Goal: Transaction & Acquisition: Download file/media

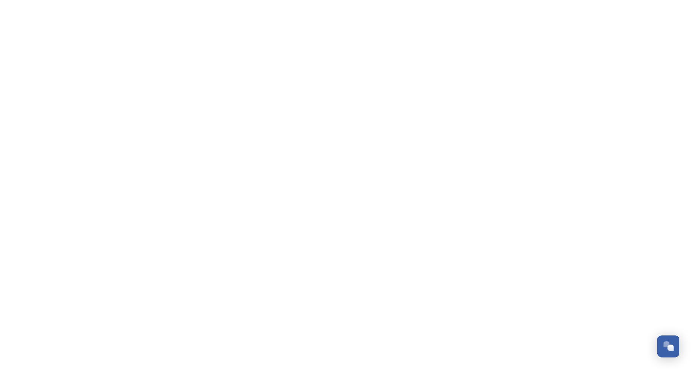
scroll to position [117, 0]
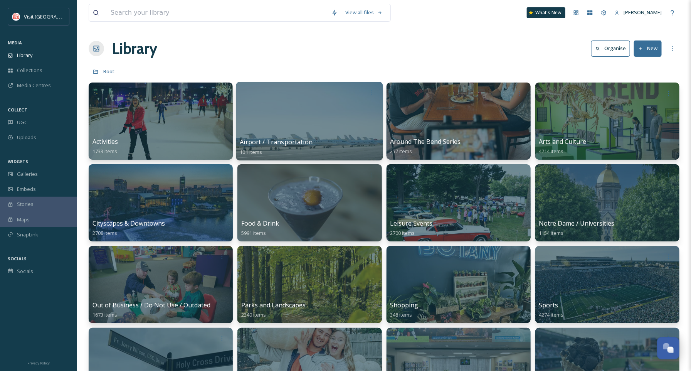
click at [311, 121] on div at bounding box center [309, 121] width 147 height 79
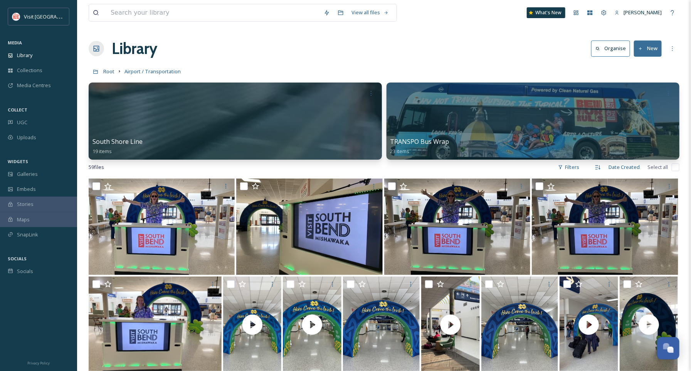
click at [311, 121] on div at bounding box center [235, 120] width 293 height 77
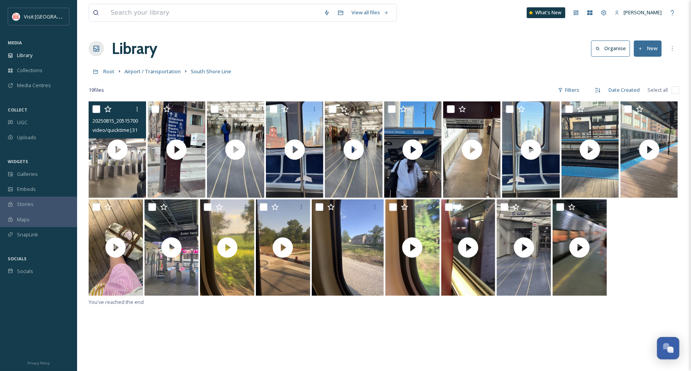
click at [99, 109] on input "checkbox" at bounding box center [96, 109] width 8 height 8
checkbox input "true"
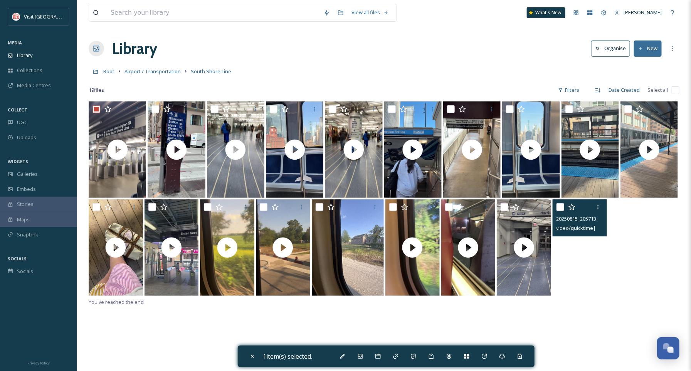
click at [577, 282] on video "20250815_205713000_iOS.MOV" at bounding box center [580, 247] width 54 height 96
checkbox input "true"
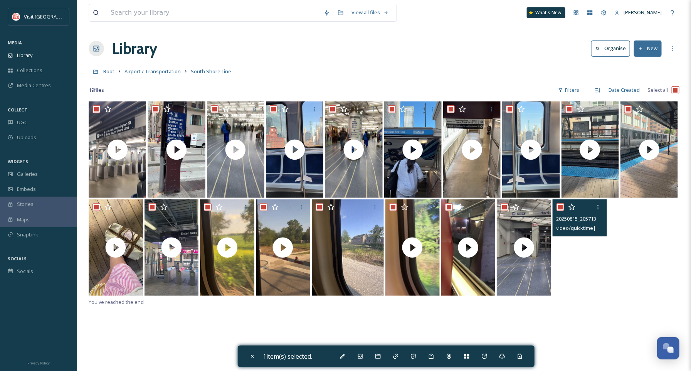
checkbox input "true"
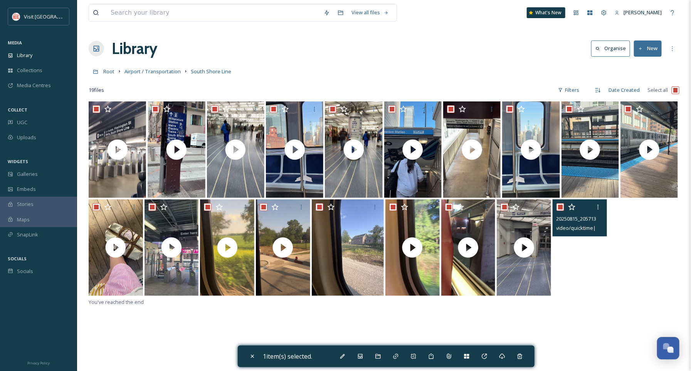
checkbox input "true"
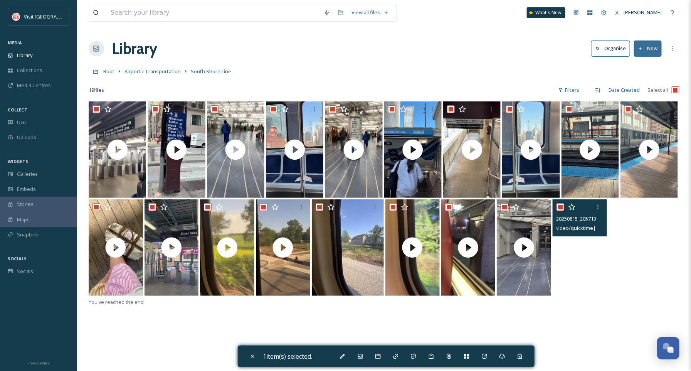
checkbox input "true"
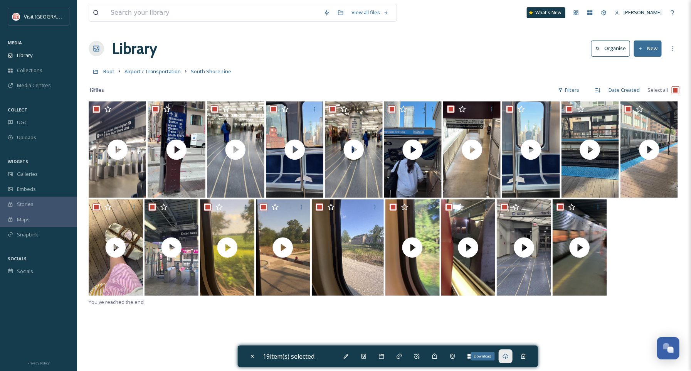
click at [509, 356] on icon at bounding box center [505, 356] width 6 height 6
click at [23, 56] on span "Library" at bounding box center [24, 55] width 15 height 7
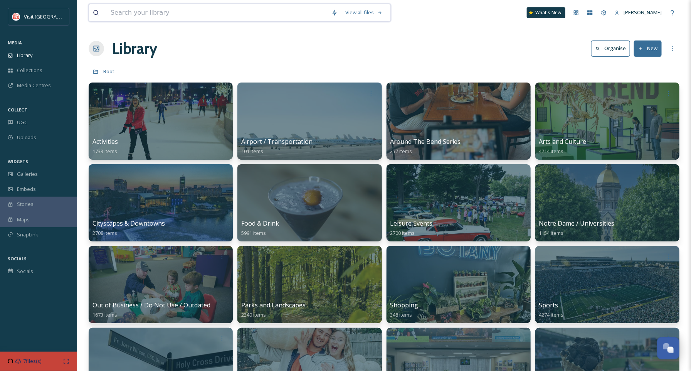
click at [196, 14] on input at bounding box center [217, 12] width 221 height 17
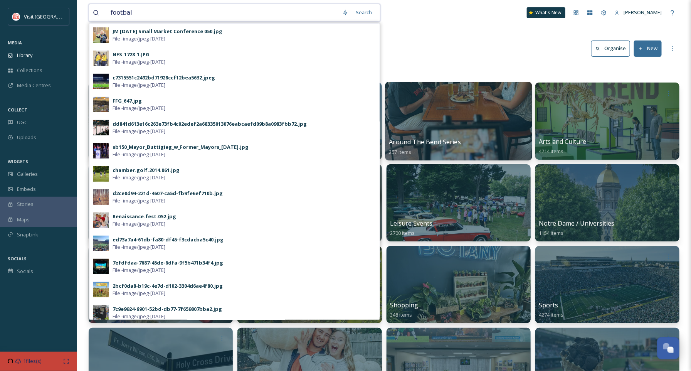
type input "football"
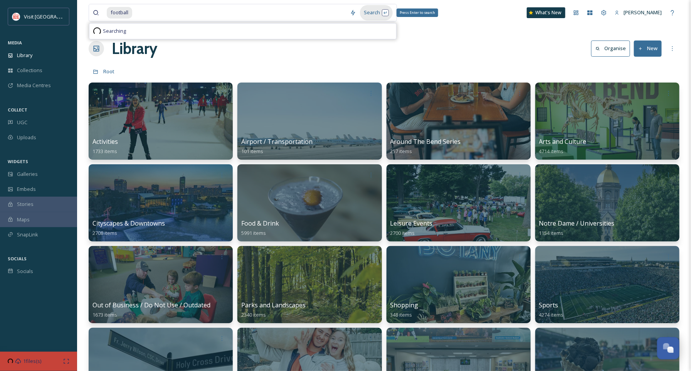
click at [370, 11] on div "Search Press Enter to search" at bounding box center [376, 12] width 33 height 15
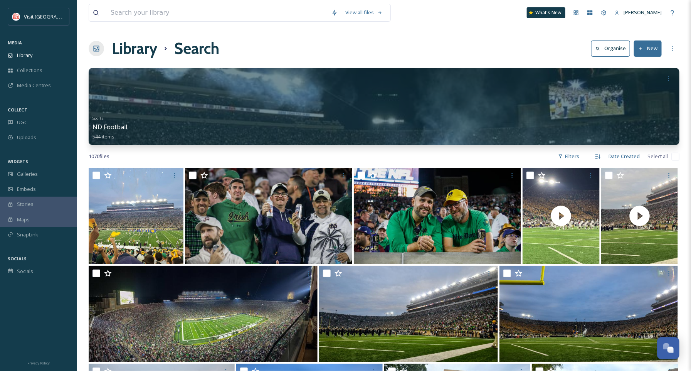
click at [421, 7] on div "View all files What's New [PERSON_NAME]" at bounding box center [384, 12] width 591 height 25
click at [567, 154] on div "Descending" at bounding box center [573, 156] width 27 height 8
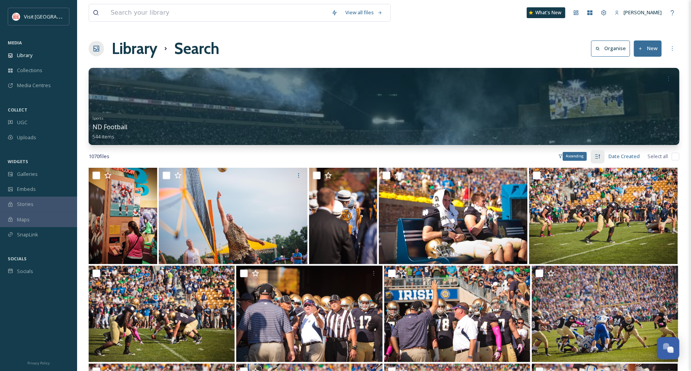
click at [602, 157] on div "Ascending" at bounding box center [598, 157] width 14 height 14
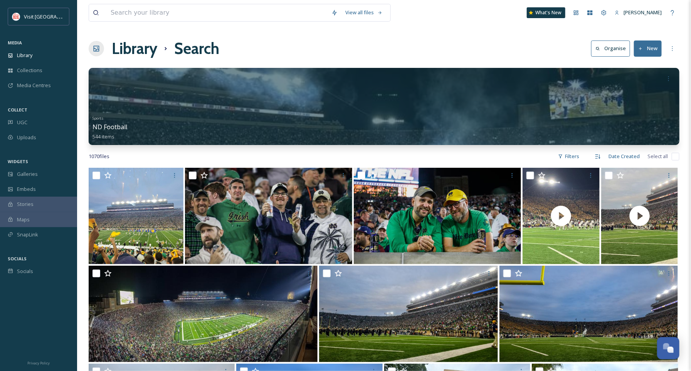
click at [558, 160] on div "Filters" at bounding box center [568, 156] width 29 height 15
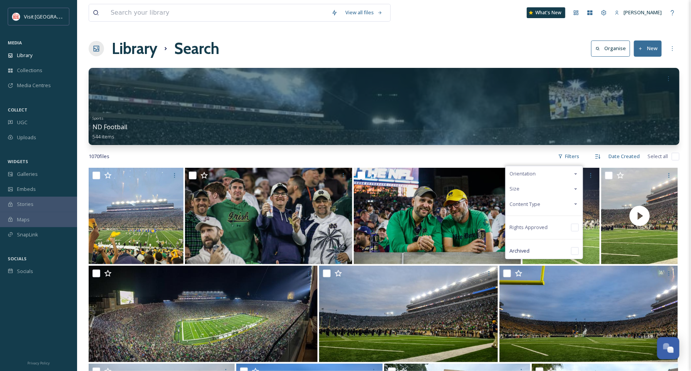
click at [542, 203] on div "Content Type" at bounding box center [544, 204] width 77 height 15
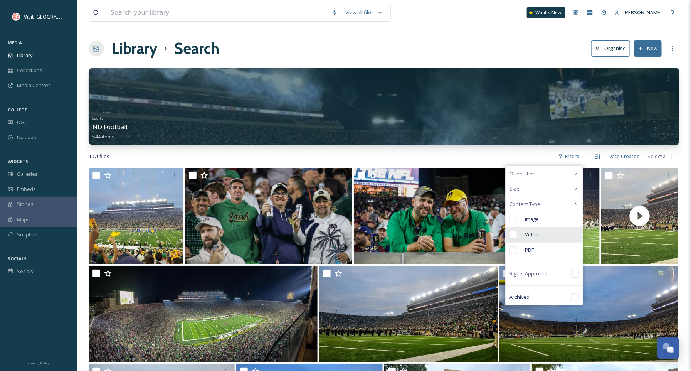
click at [532, 240] on div "Video" at bounding box center [544, 234] width 77 height 15
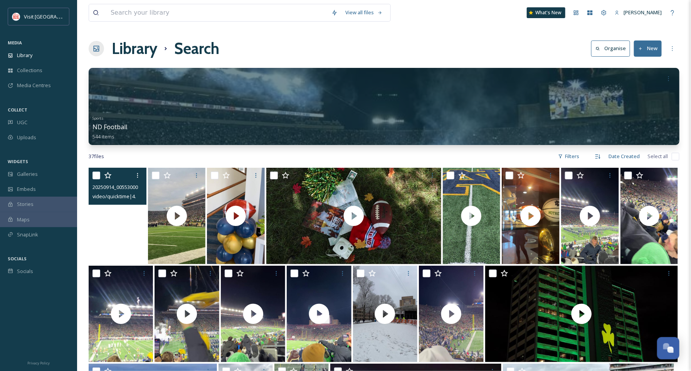
click at [108, 255] on video "20250914_005530000_iOS.MOV" at bounding box center [118, 216] width 58 height 96
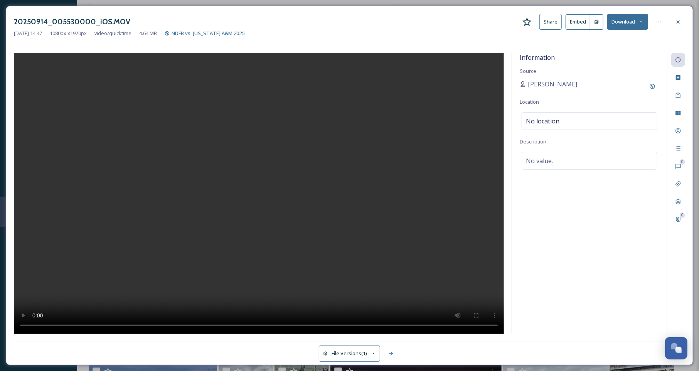
click at [628, 18] on button "Download" at bounding box center [627, 22] width 41 height 16
click at [618, 39] on span "Download Original (1080 x 1920)" at bounding box center [607, 39] width 73 height 7
click at [680, 19] on icon at bounding box center [678, 22] width 6 height 6
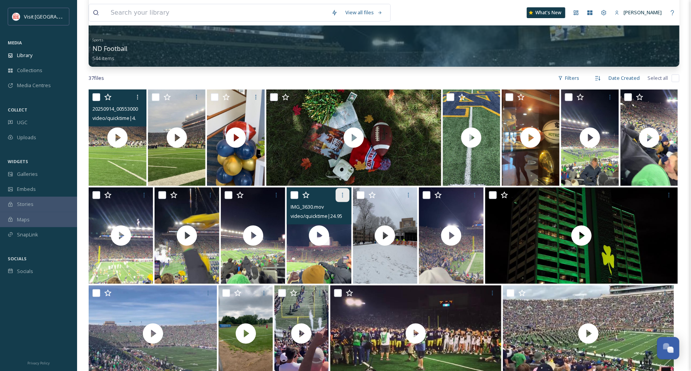
scroll to position [79, 0]
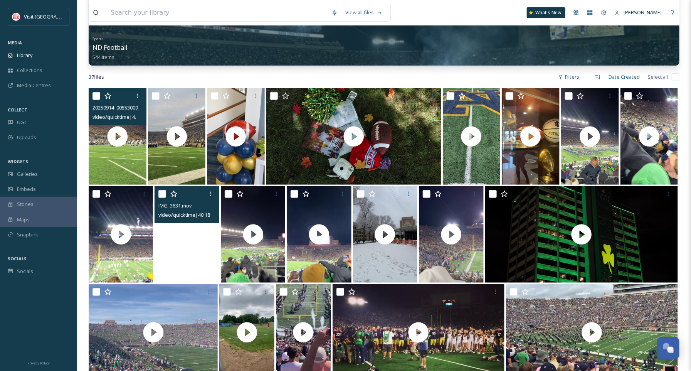
click at [184, 249] on video "IMG_3631.mov" at bounding box center [187, 234] width 64 height 96
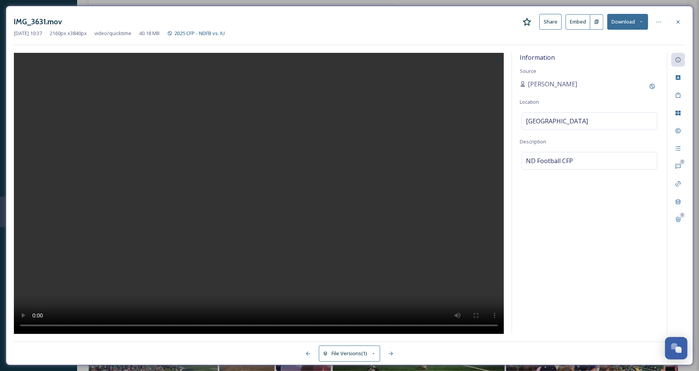
click at [628, 26] on button "Download" at bounding box center [627, 22] width 41 height 16
click at [622, 39] on span "Download Original (2160 x 3840)" at bounding box center [607, 39] width 73 height 7
click at [675, 19] on icon at bounding box center [678, 22] width 6 height 6
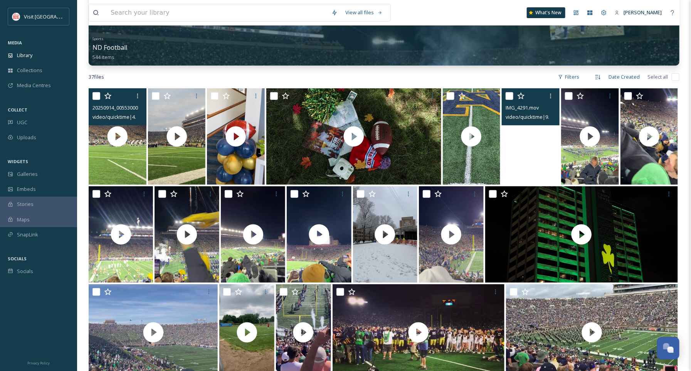
click at [520, 168] on video "IMG_4291.mov" at bounding box center [531, 136] width 58 height 96
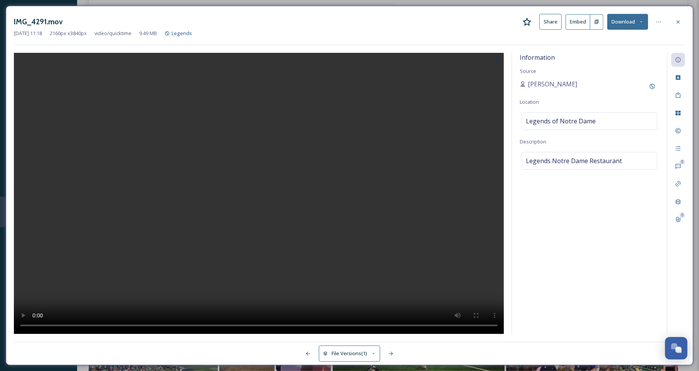
click at [635, 27] on button "Download" at bounding box center [627, 22] width 41 height 16
click at [627, 39] on span "Download Original (2160 x 3840)" at bounding box center [607, 39] width 73 height 7
click at [679, 21] on icon at bounding box center [678, 22] width 6 height 6
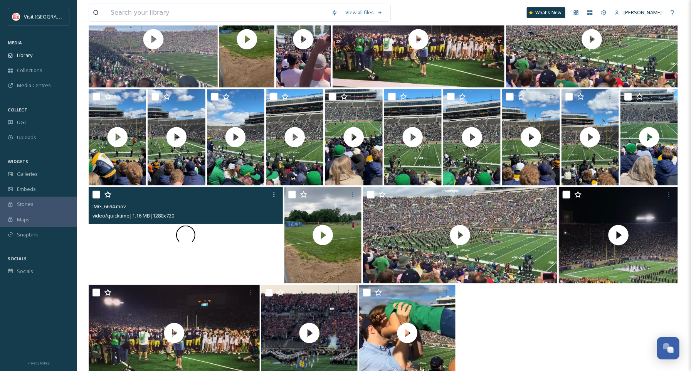
scroll to position [393, 0]
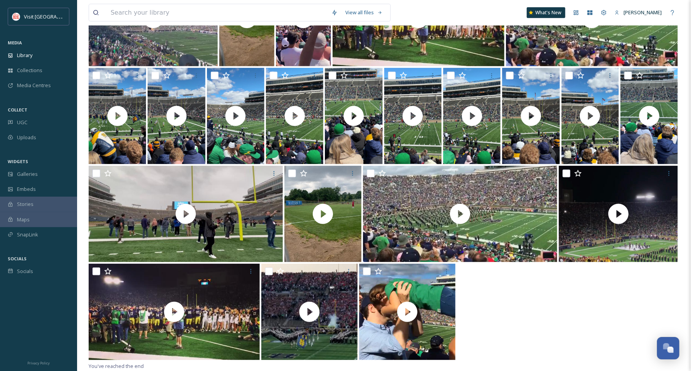
click at [470, 328] on div at bounding box center [384, 313] width 591 height 98
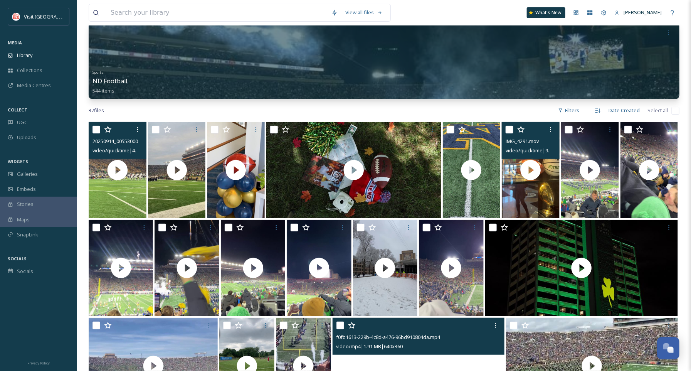
scroll to position [45, 0]
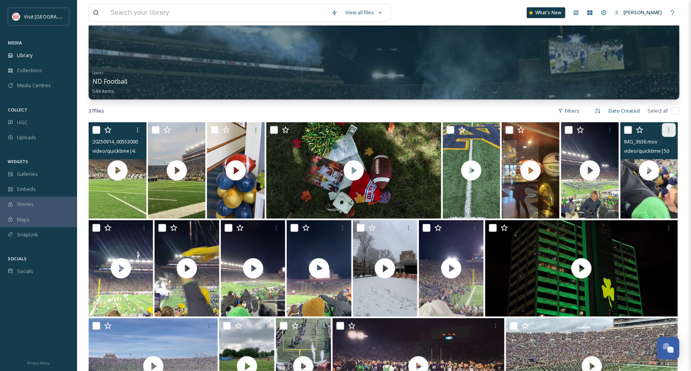
click at [670, 125] on div at bounding box center [669, 130] width 14 height 14
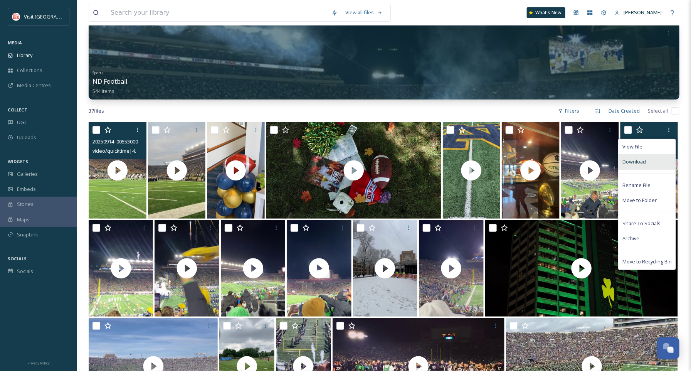
click at [635, 167] on div "Download" at bounding box center [646, 161] width 57 height 15
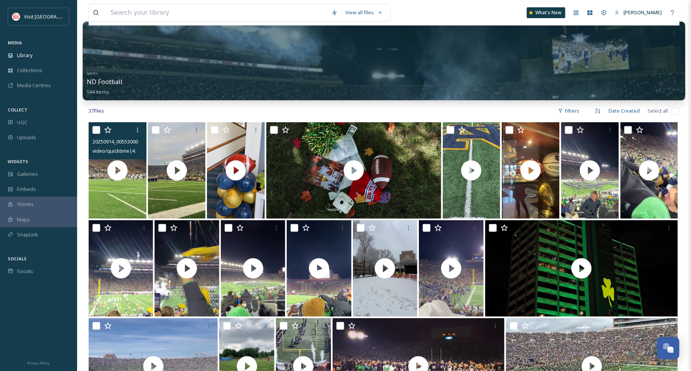
click at [272, 81] on div "Sports ND Football 544 items" at bounding box center [384, 81] width 595 height 29
click at [223, 72] on div "Sports ND Football 544 items" at bounding box center [384, 81] width 595 height 29
click at [258, 42] on div at bounding box center [384, 61] width 603 height 79
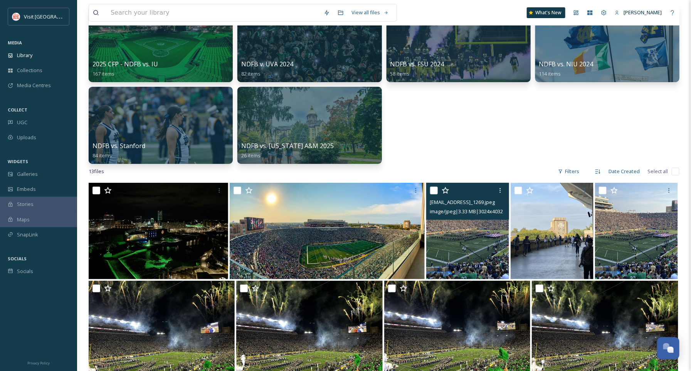
scroll to position [79, 0]
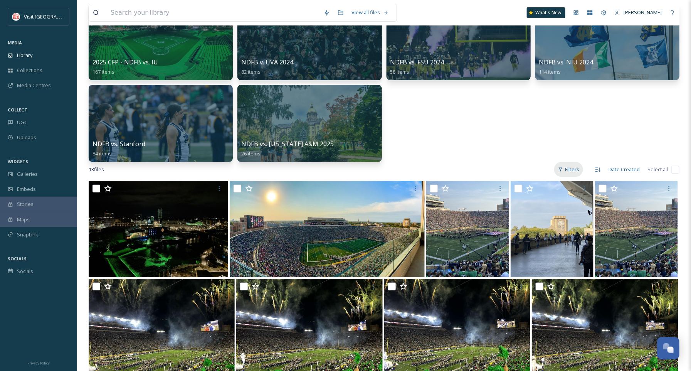
click at [563, 171] on icon at bounding box center [560, 169] width 5 height 5
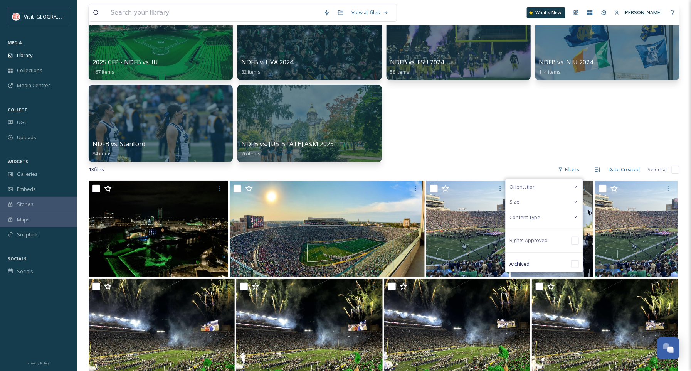
click at [528, 218] on span "Content Type" at bounding box center [524, 216] width 31 height 7
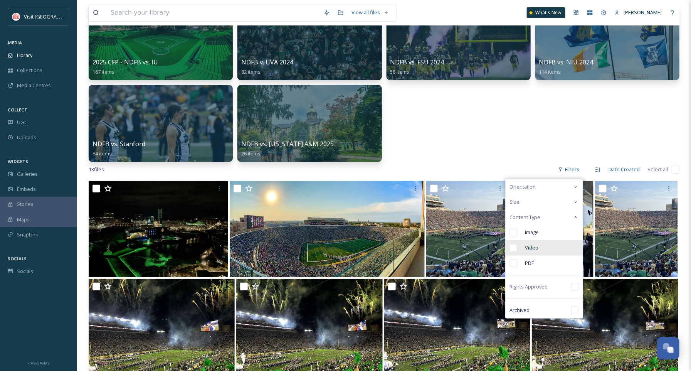
click at [520, 244] on div "Video" at bounding box center [544, 247] width 77 height 15
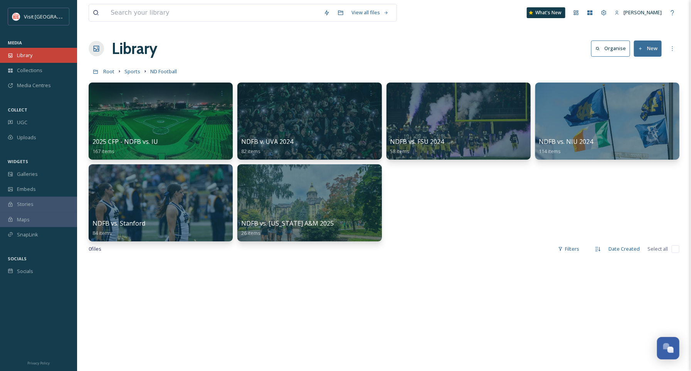
click at [30, 52] on span "Library" at bounding box center [24, 55] width 15 height 7
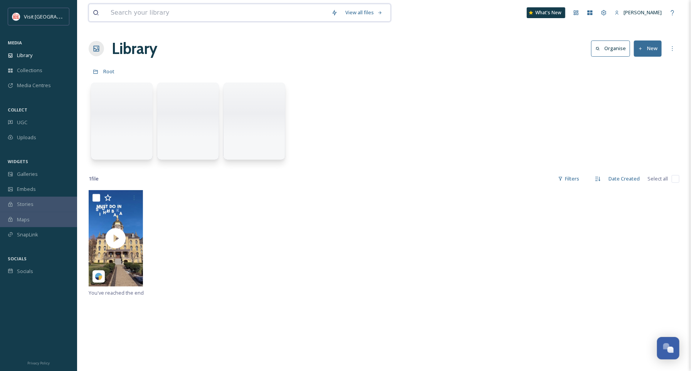
click at [150, 7] on input at bounding box center [217, 12] width 221 height 17
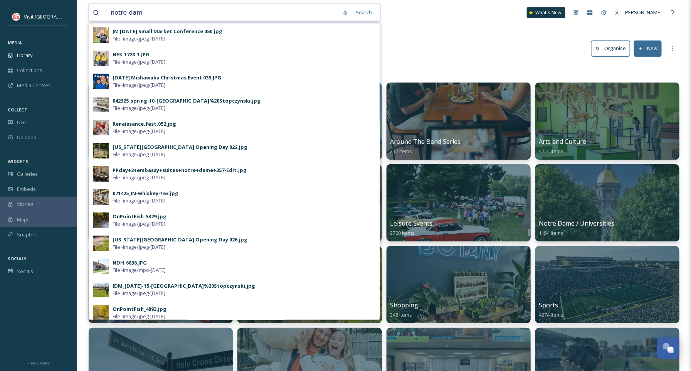
type input "notre dame"
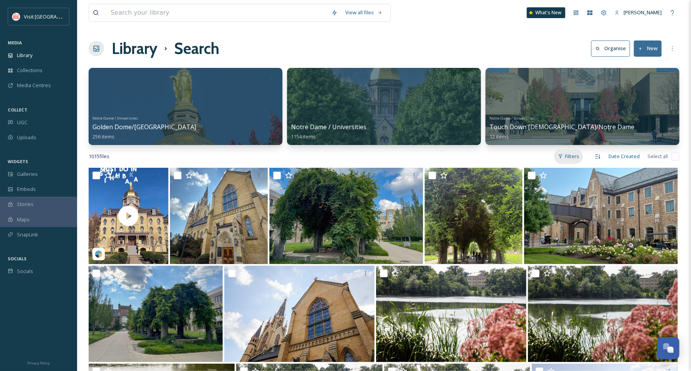
click at [563, 156] on icon at bounding box center [560, 156] width 5 height 5
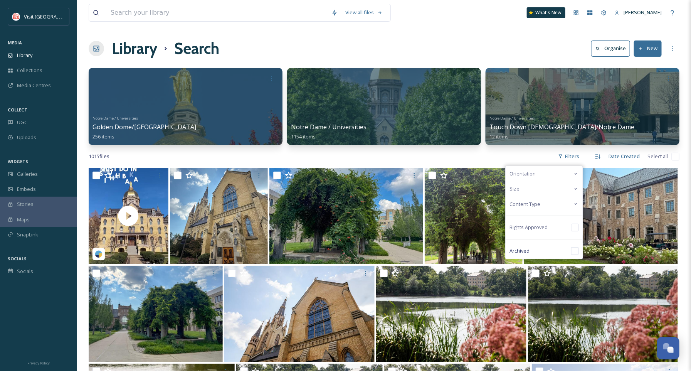
click at [533, 205] on span "Content Type" at bounding box center [524, 203] width 31 height 7
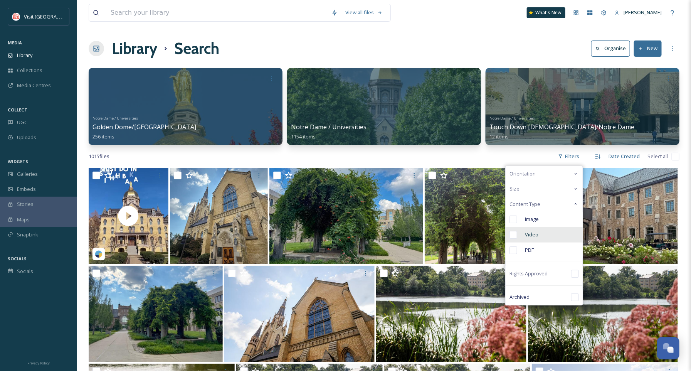
click at [518, 237] on div "Video" at bounding box center [544, 234] width 77 height 15
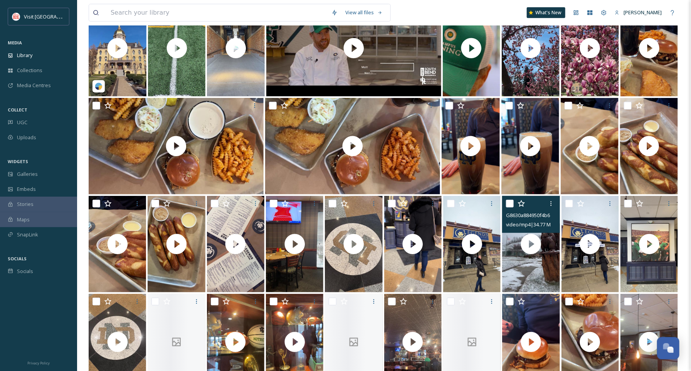
scroll to position [168, 0]
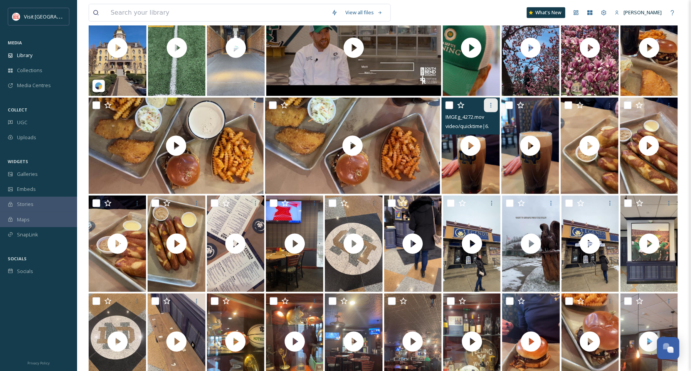
click at [490, 109] on div at bounding box center [491, 105] width 14 height 14
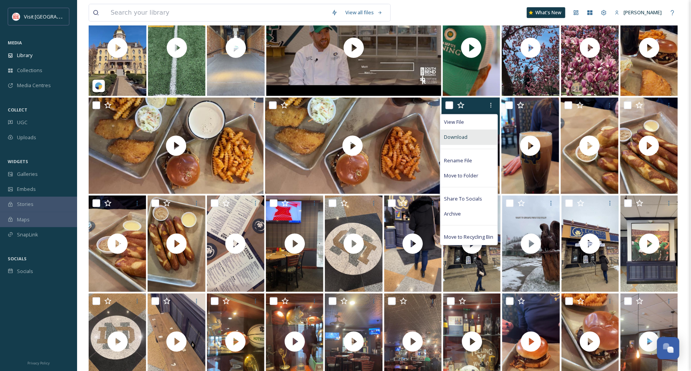
click at [480, 138] on div "Download" at bounding box center [468, 136] width 57 height 15
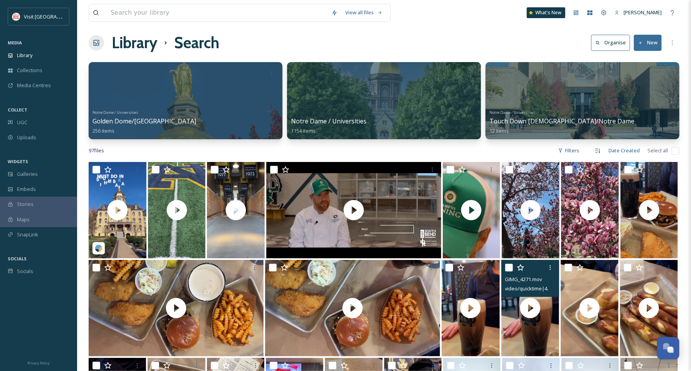
scroll to position [0, 0]
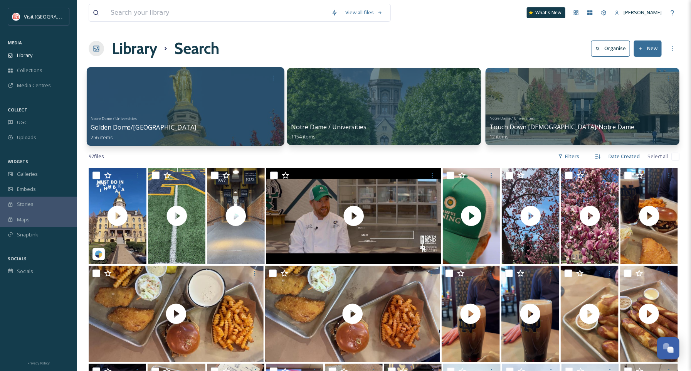
click at [203, 93] on div at bounding box center [186, 106] width 198 height 79
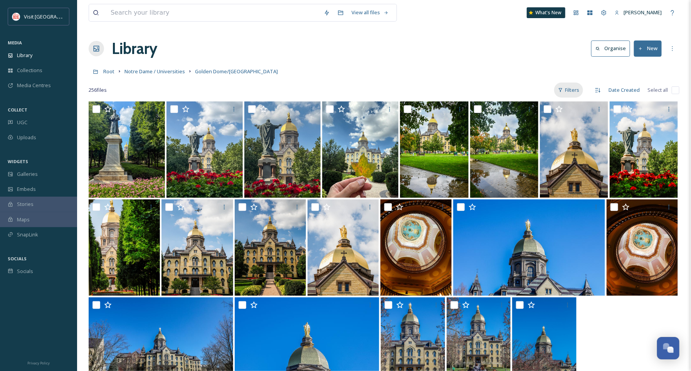
click at [573, 91] on div "Filters" at bounding box center [568, 89] width 29 height 15
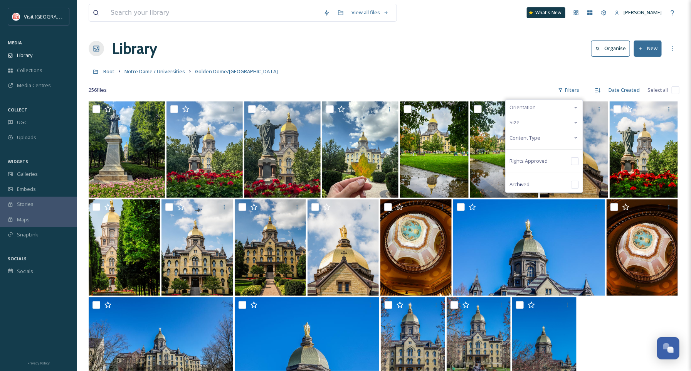
click at [551, 142] on div "Content Type" at bounding box center [544, 137] width 77 height 15
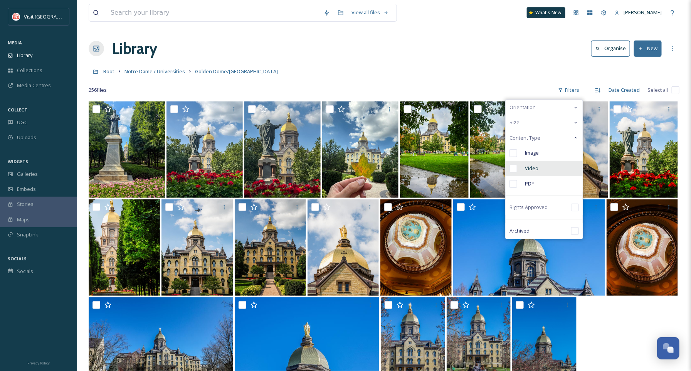
click at [533, 165] on span "Video" at bounding box center [531, 168] width 13 height 7
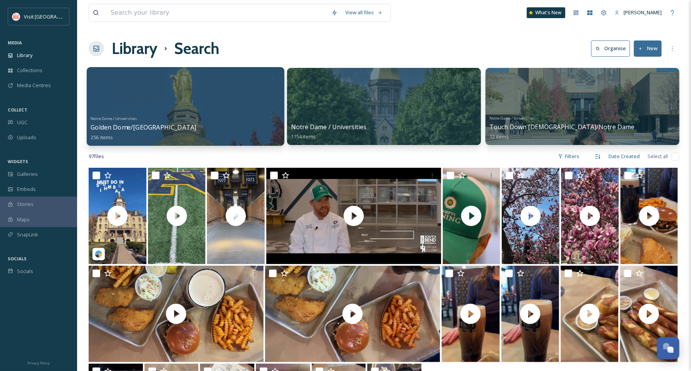
click at [225, 116] on div "[GEOGRAPHIC_DATA] / Universities [GEOGRAPHIC_DATA]/[GEOGRAPHIC_DATA] 256 items" at bounding box center [186, 127] width 190 height 29
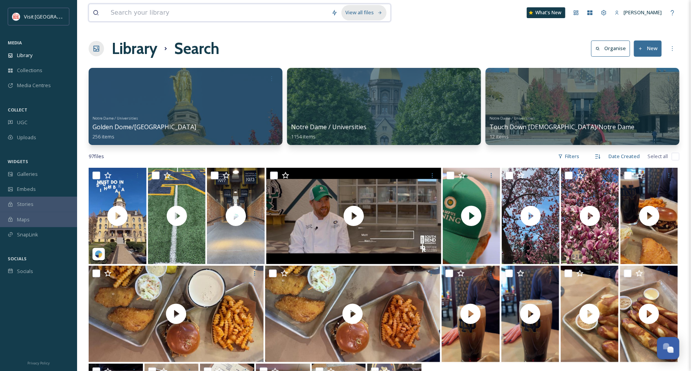
click at [374, 12] on div "View all files" at bounding box center [363, 12] width 45 height 15
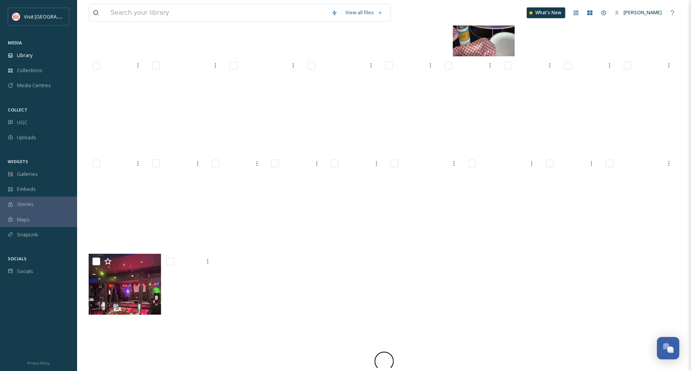
scroll to position [6489, 0]
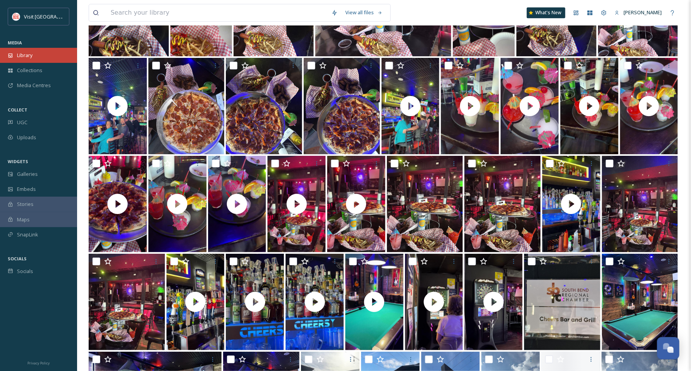
click at [42, 59] on div "Library" at bounding box center [38, 55] width 77 height 15
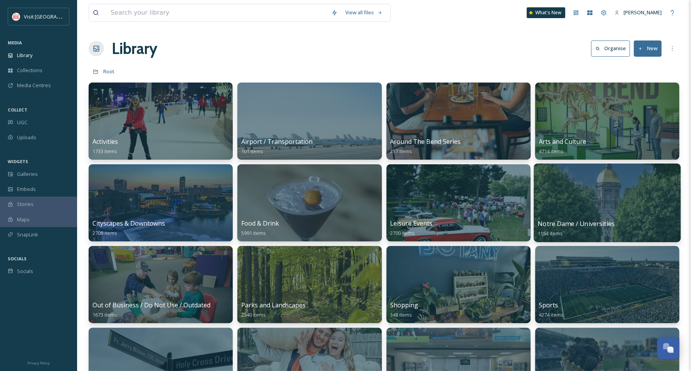
click at [587, 206] on div at bounding box center [607, 202] width 147 height 79
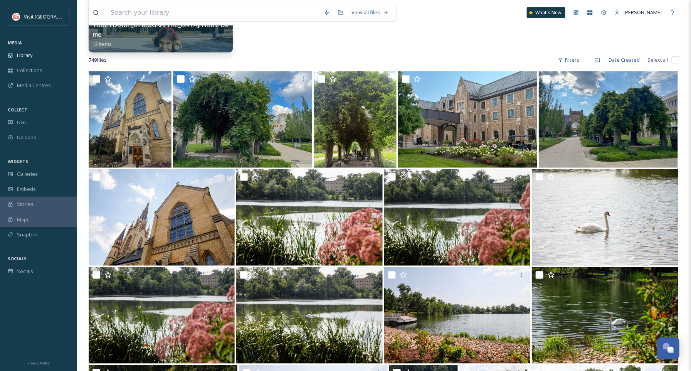
scroll to position [189, 0]
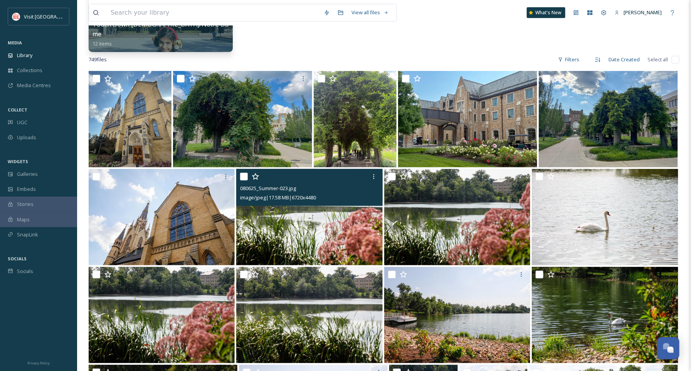
click at [282, 253] on img at bounding box center [309, 217] width 146 height 96
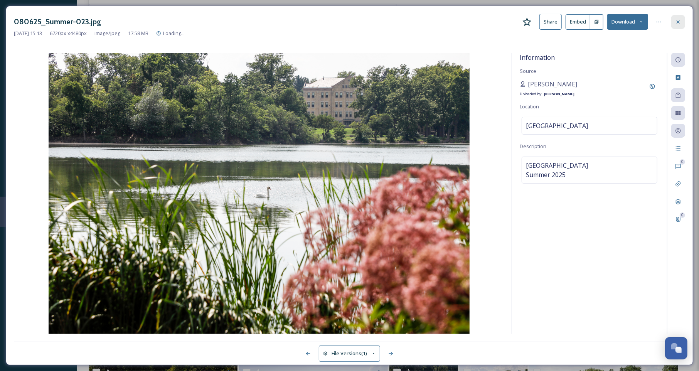
click at [677, 15] on div at bounding box center [678, 22] width 14 height 14
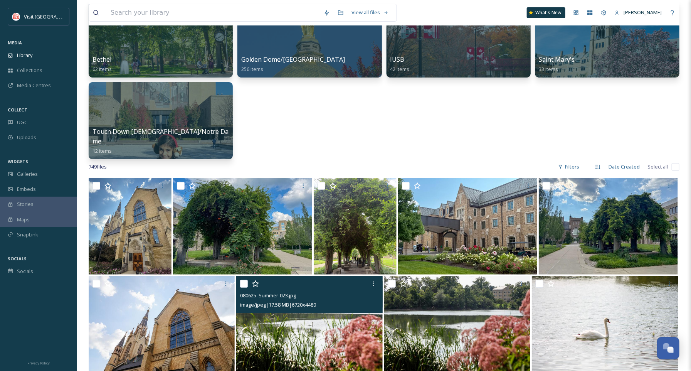
scroll to position [18, 0]
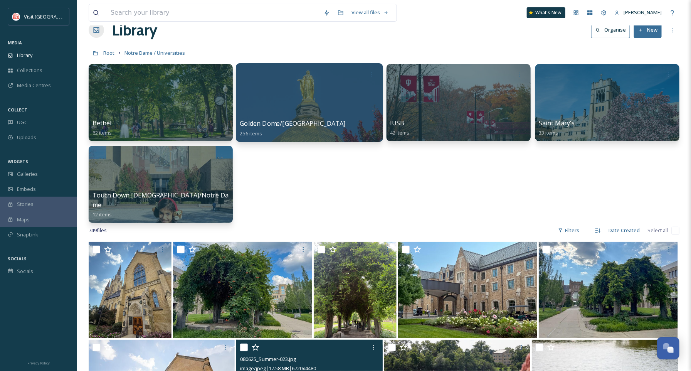
click at [287, 95] on div at bounding box center [309, 102] width 147 height 79
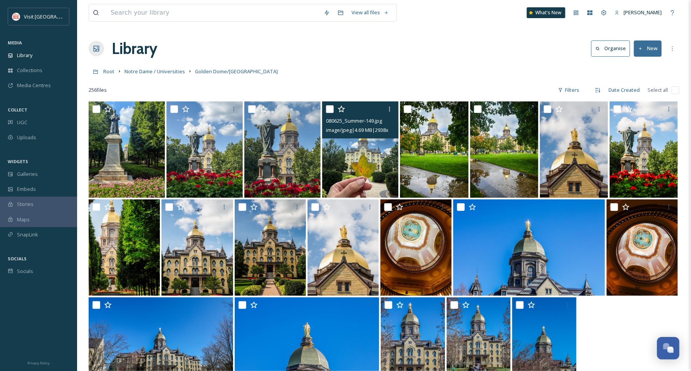
click at [373, 169] on img at bounding box center [360, 149] width 76 height 96
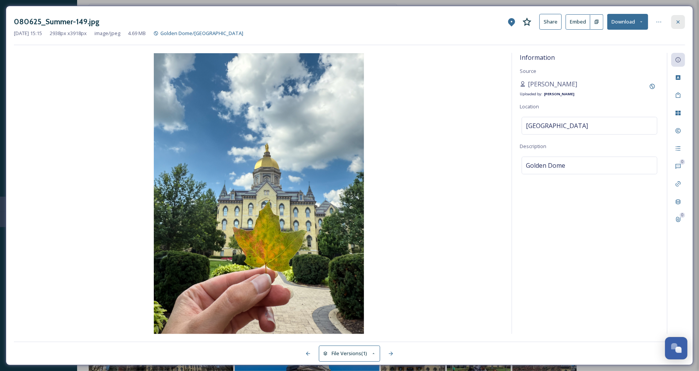
click at [680, 20] on icon at bounding box center [678, 22] width 6 height 6
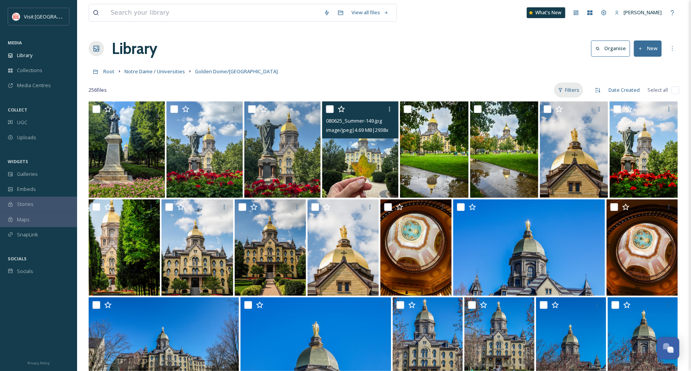
click at [566, 89] on div "Filters" at bounding box center [568, 89] width 29 height 15
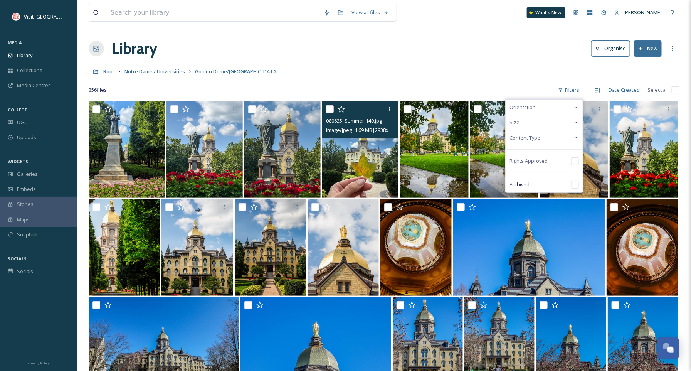
click at [527, 138] on span "Content Type" at bounding box center [524, 137] width 31 height 7
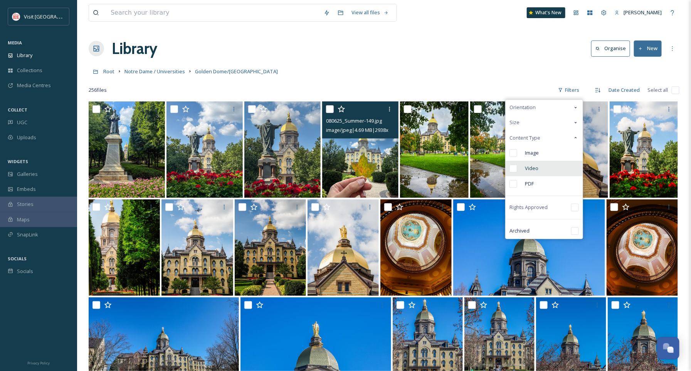
click at [519, 166] on div "Video" at bounding box center [544, 168] width 77 height 15
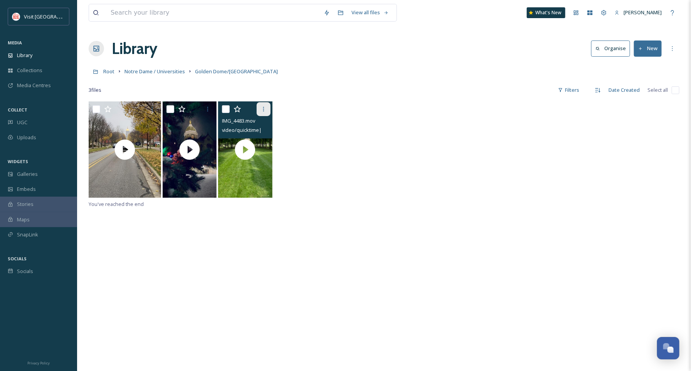
click at [266, 104] on div at bounding box center [264, 109] width 14 height 14
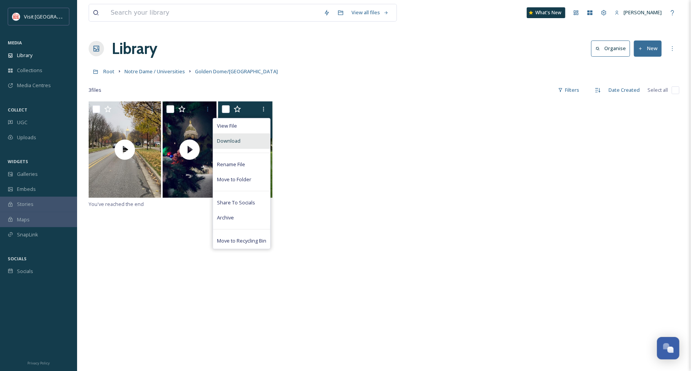
click at [253, 139] on div "Download" at bounding box center [241, 140] width 57 height 15
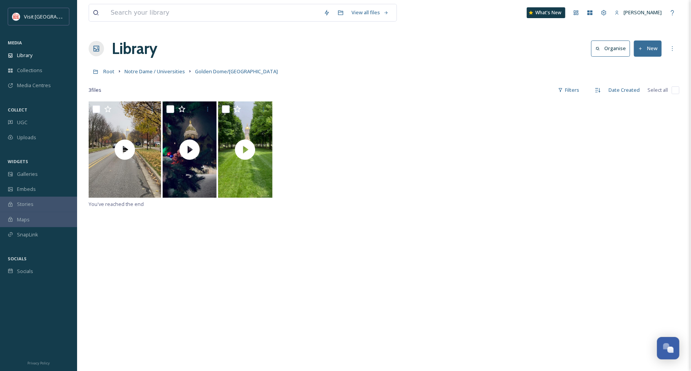
click at [171, 67] on link "Notre Dame / Universities" at bounding box center [154, 71] width 60 height 9
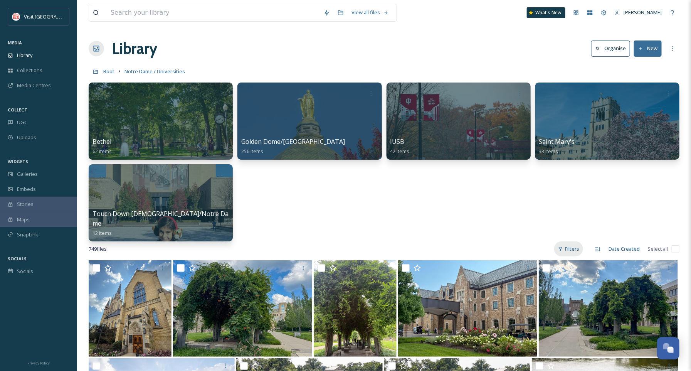
click at [574, 250] on div "Filters" at bounding box center [568, 248] width 29 height 15
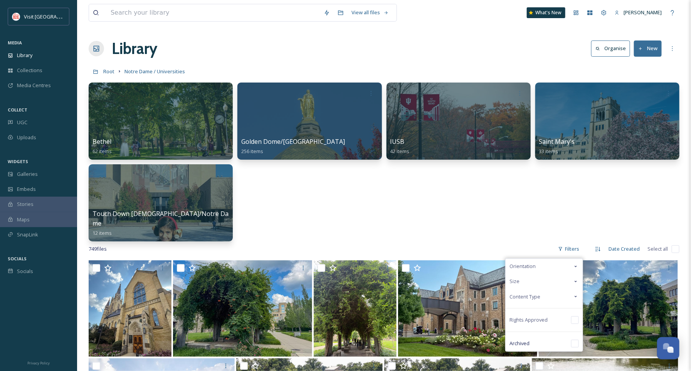
click at [532, 298] on span "Content Type" at bounding box center [524, 296] width 31 height 7
click at [522, 321] on div "Video" at bounding box center [544, 326] width 77 height 15
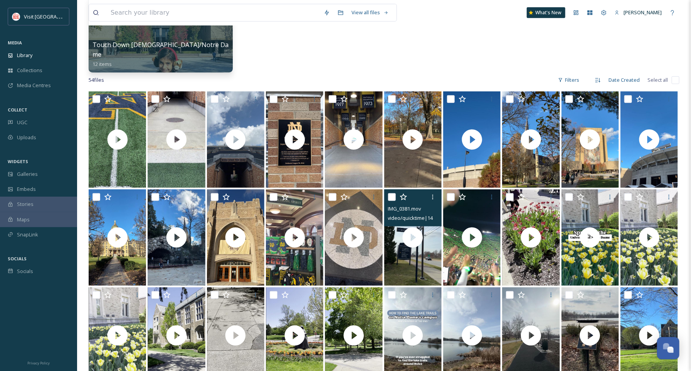
scroll to position [169, 0]
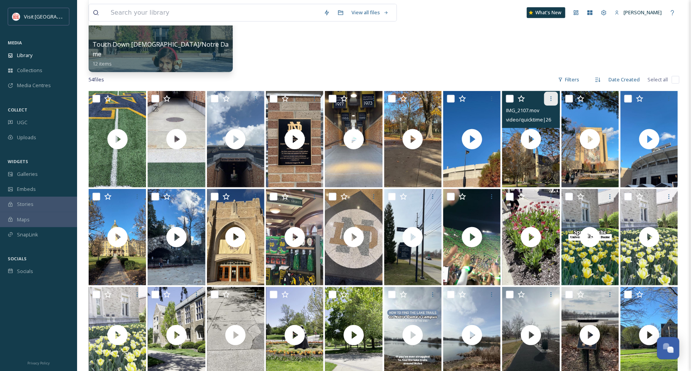
click at [547, 99] on div at bounding box center [551, 99] width 14 height 14
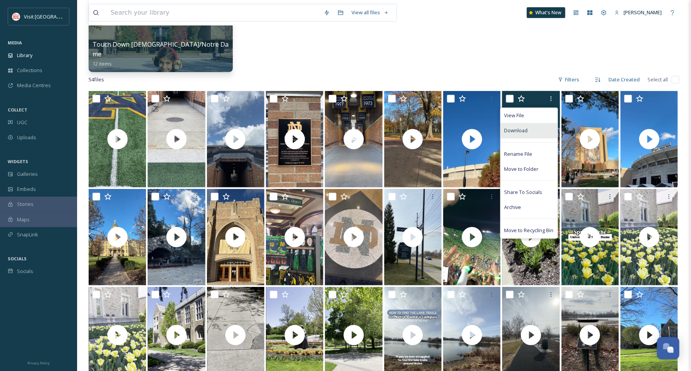
click at [538, 137] on div "Download" at bounding box center [529, 130] width 57 height 15
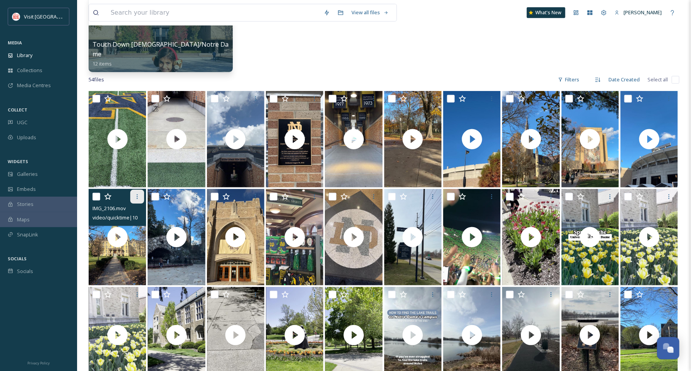
click at [139, 197] on icon at bounding box center [137, 196] width 6 height 6
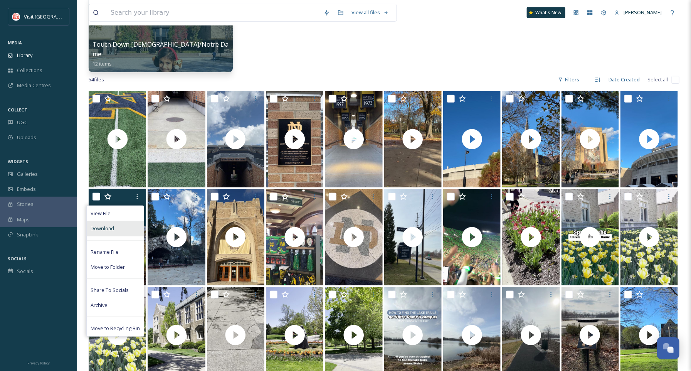
click at [127, 232] on div "Download" at bounding box center [115, 228] width 57 height 15
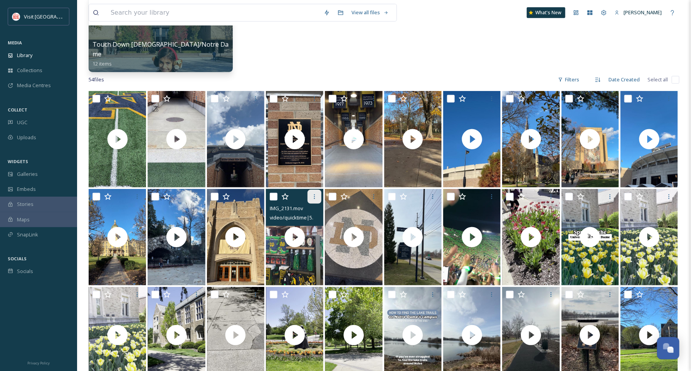
click at [310, 197] on div at bounding box center [314, 197] width 14 height 14
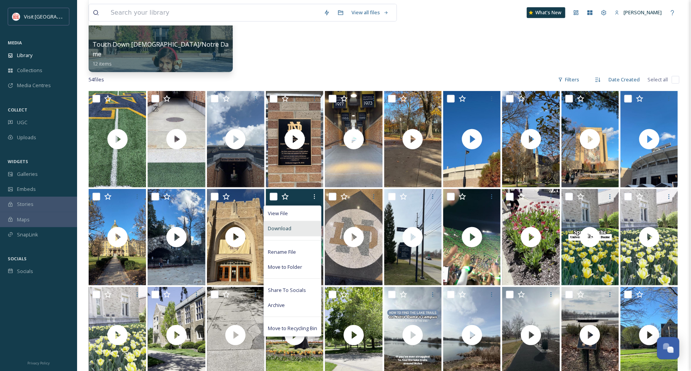
click at [299, 232] on div "Download" at bounding box center [292, 228] width 57 height 15
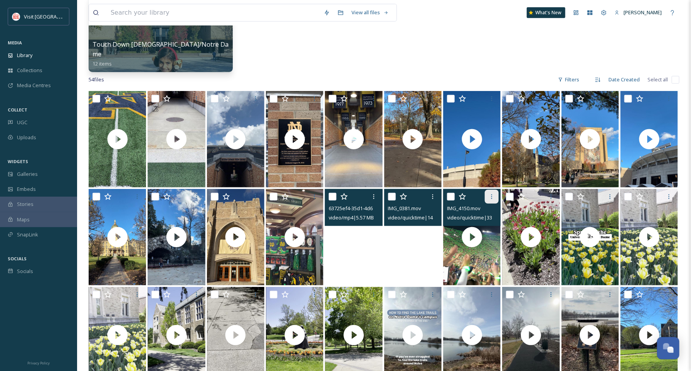
click at [489, 197] on icon at bounding box center [492, 196] width 6 height 6
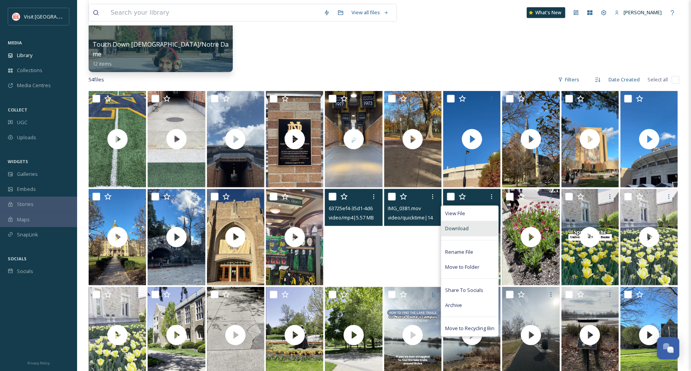
click at [476, 230] on div "Download" at bounding box center [469, 228] width 57 height 15
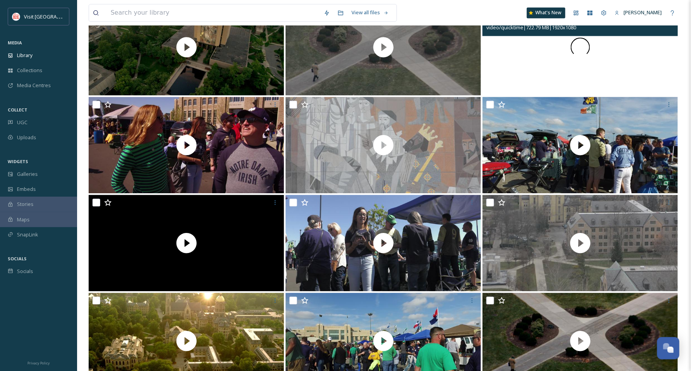
scroll to position [877, 0]
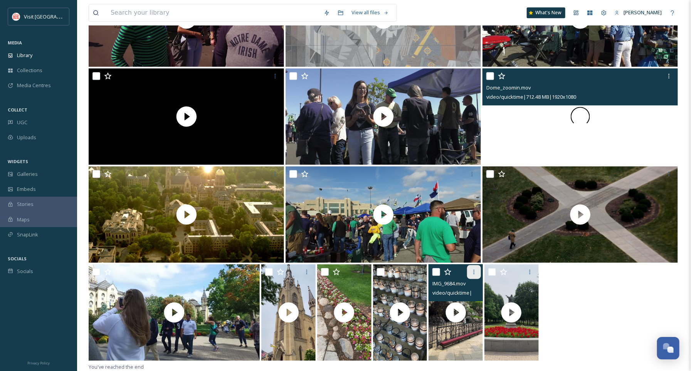
click at [471, 273] on icon at bounding box center [474, 272] width 6 height 6
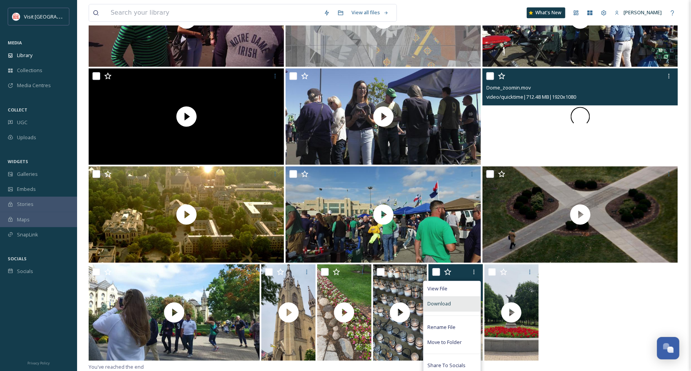
click at [459, 311] on div "Download" at bounding box center [451, 303] width 57 height 15
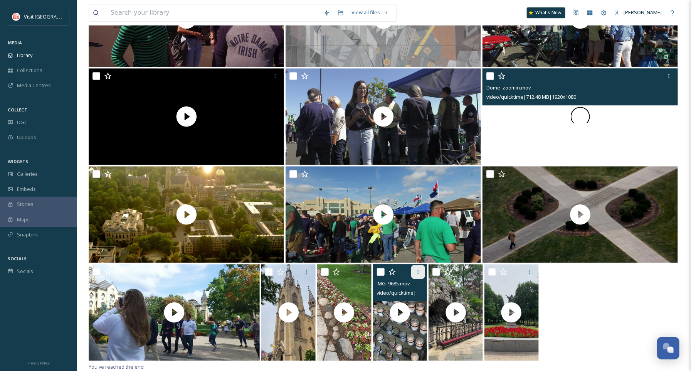
click at [420, 275] on div at bounding box center [418, 272] width 14 height 14
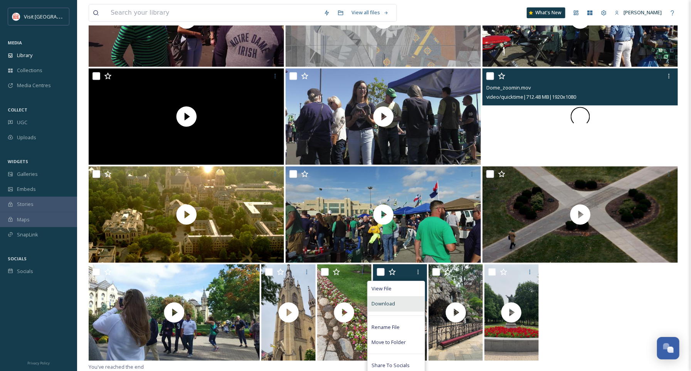
click at [412, 303] on div "Download" at bounding box center [396, 303] width 57 height 15
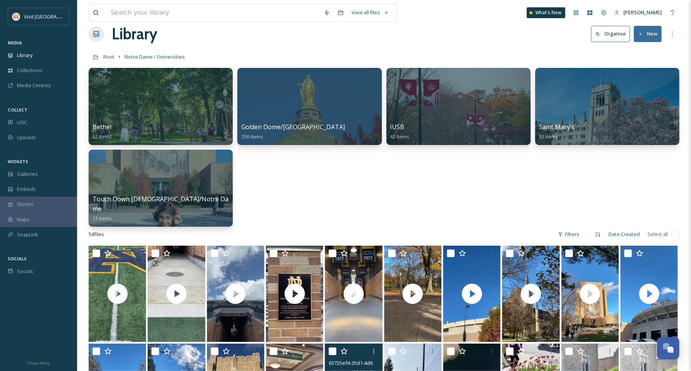
scroll to position [0, 0]
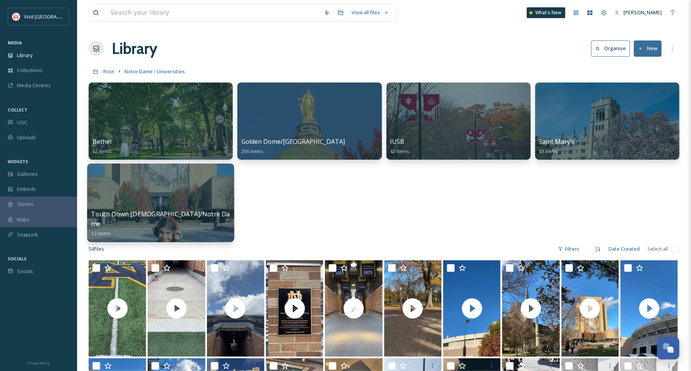
click at [190, 205] on div at bounding box center [160, 202] width 147 height 79
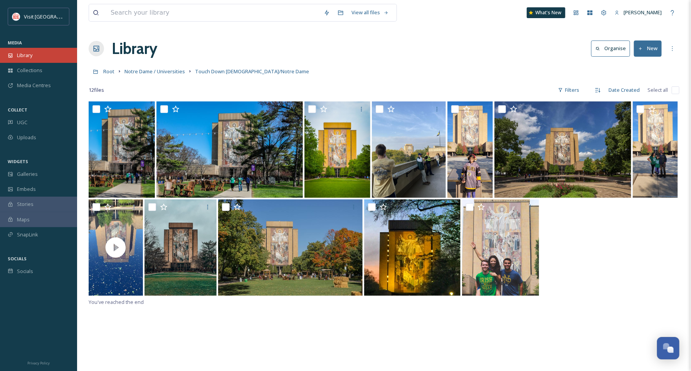
click at [45, 50] on div "Library" at bounding box center [38, 55] width 77 height 15
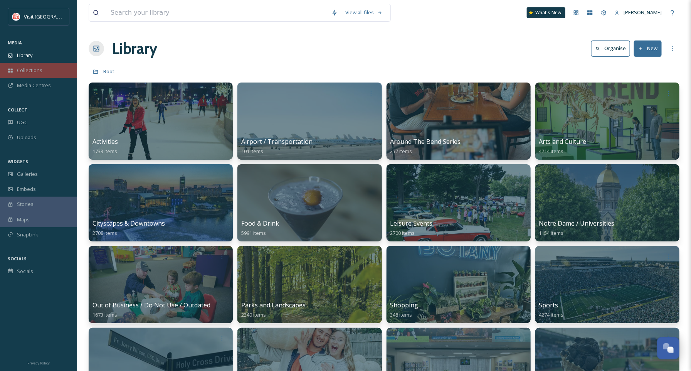
click at [51, 71] on div "Collections" at bounding box center [38, 70] width 77 height 15
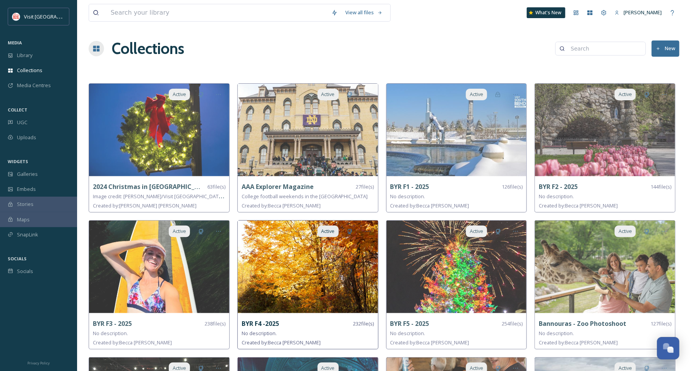
scroll to position [240, 0]
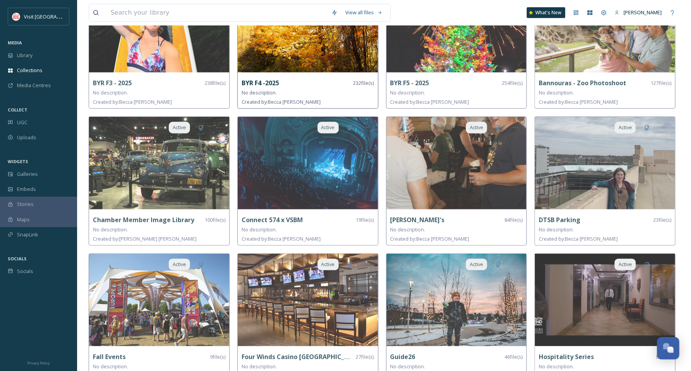
click at [283, 67] on img at bounding box center [308, 26] width 140 height 92
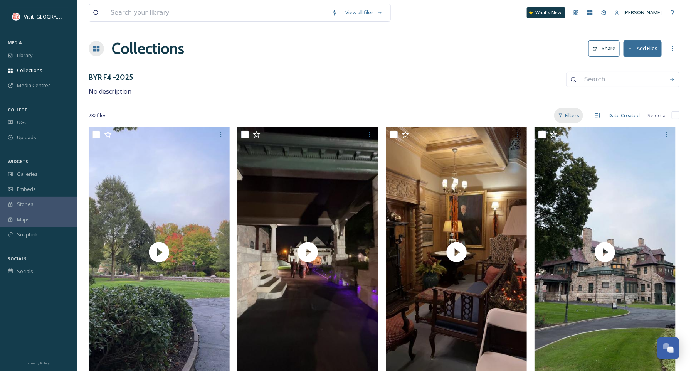
click at [567, 109] on div "Filters" at bounding box center [568, 115] width 29 height 15
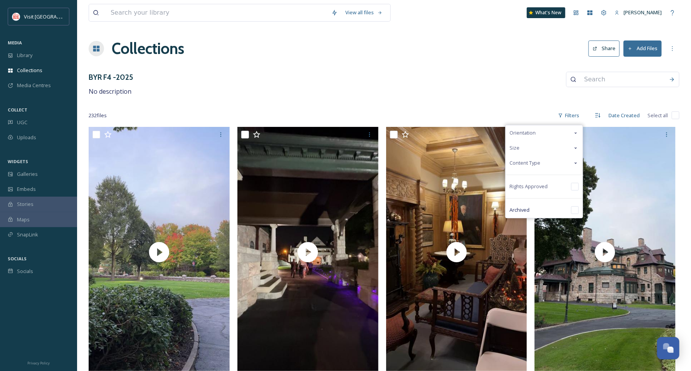
click at [535, 157] on div "Content Type" at bounding box center [544, 162] width 77 height 15
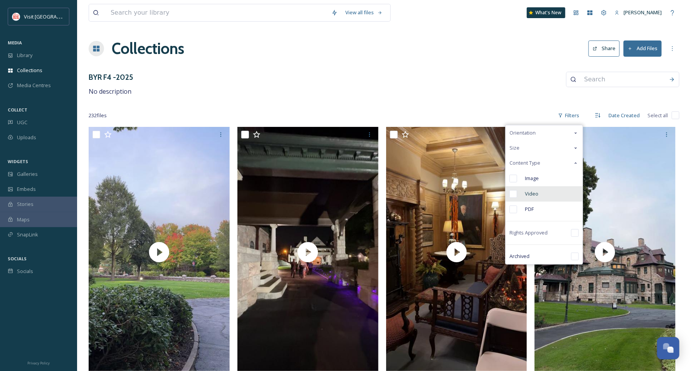
click at [531, 190] on span "Video" at bounding box center [531, 193] width 13 height 7
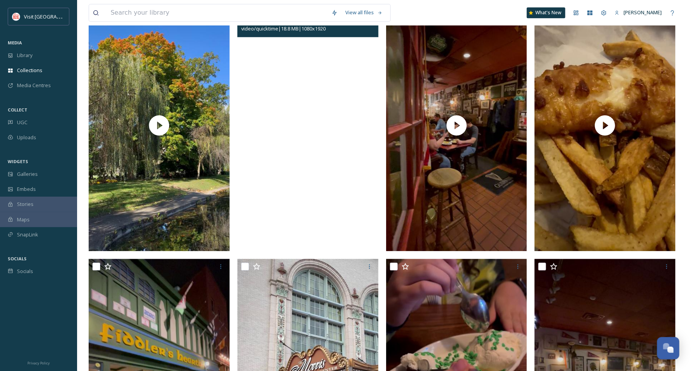
scroll to position [797, 0]
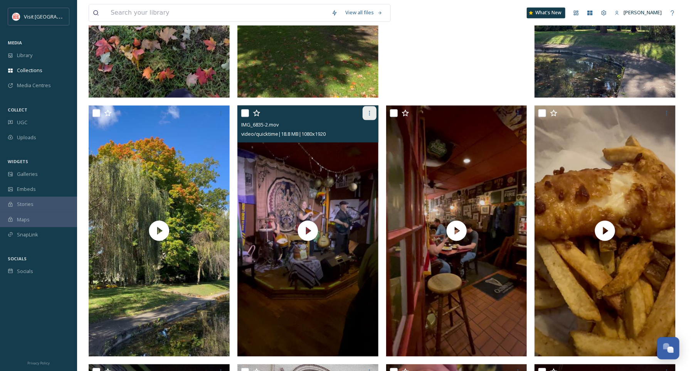
click at [369, 113] on icon at bounding box center [369, 113] width 6 height 6
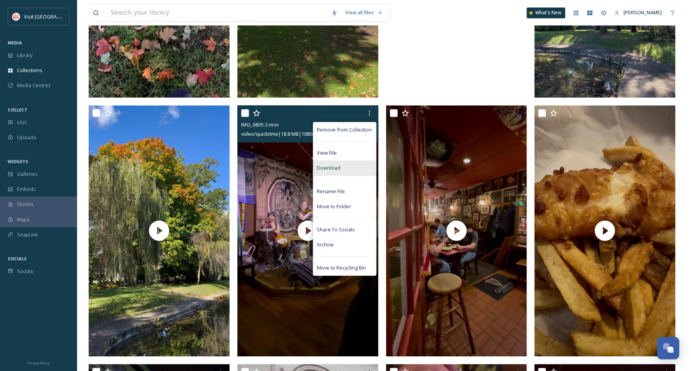
click at [341, 168] on div "Download" at bounding box center [344, 167] width 63 height 15
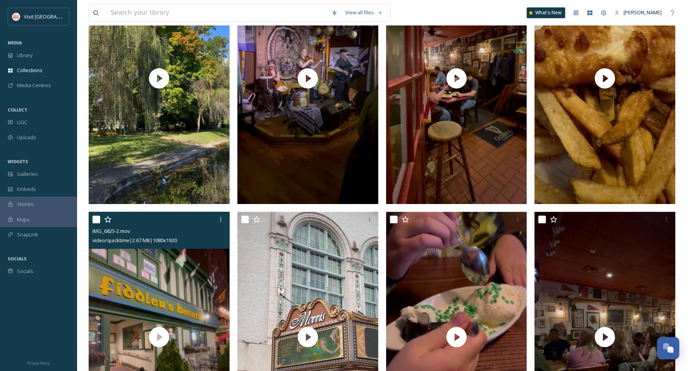
scroll to position [1086, 0]
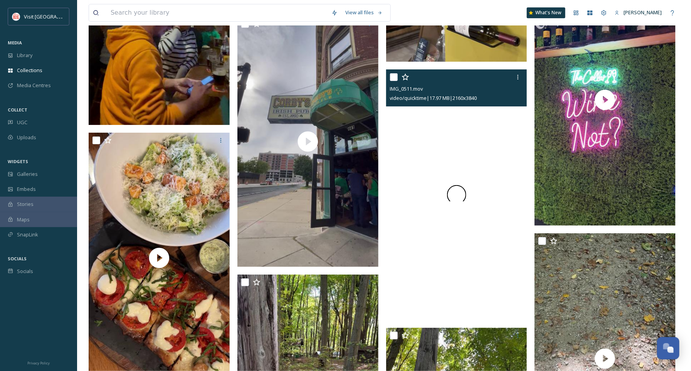
scroll to position [2350, 0]
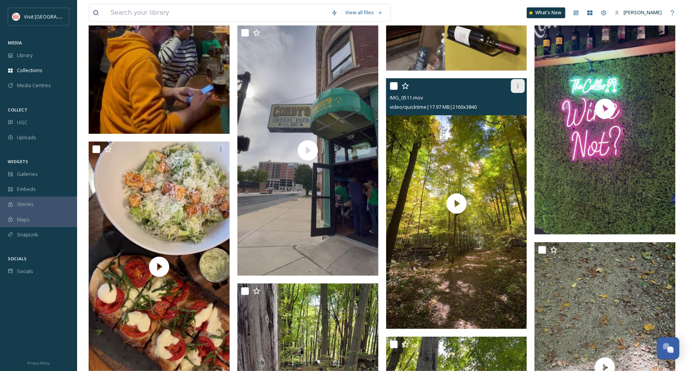
click at [518, 89] on div at bounding box center [518, 86] width 14 height 14
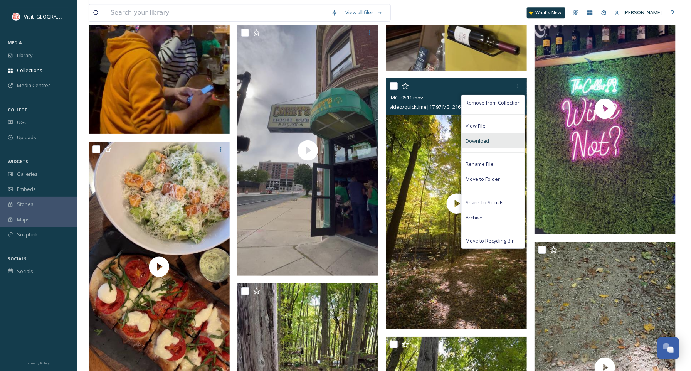
click at [495, 141] on div "Download" at bounding box center [493, 140] width 63 height 15
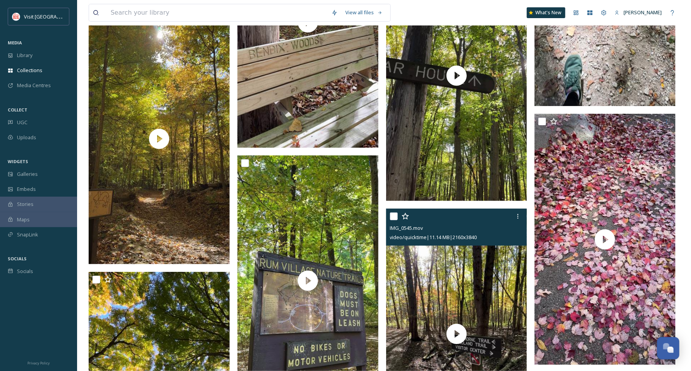
scroll to position [2914, 0]
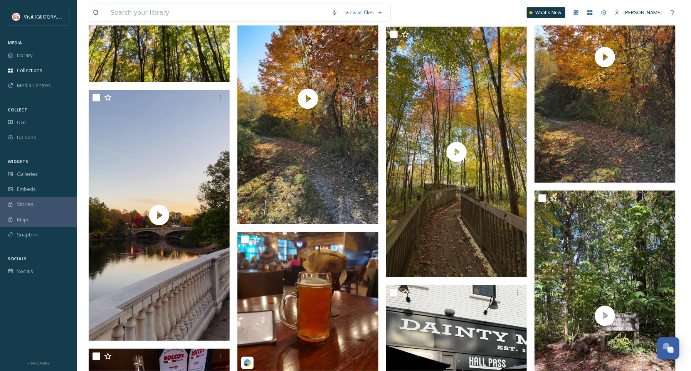
scroll to position [3176, 0]
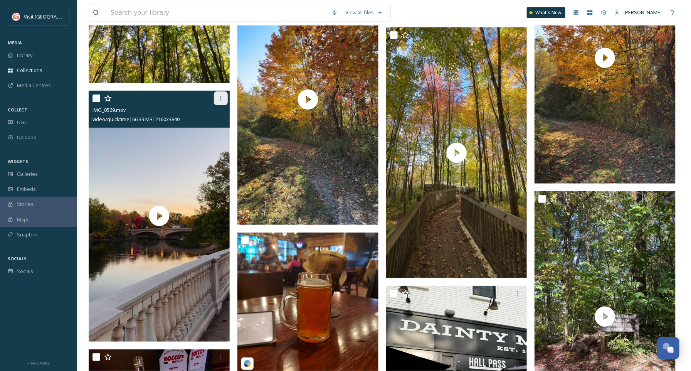
click at [217, 101] on div at bounding box center [221, 98] width 14 height 14
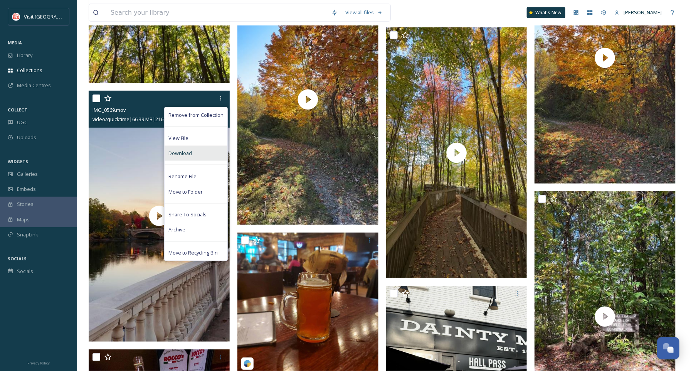
click at [197, 150] on div "Download" at bounding box center [196, 153] width 63 height 15
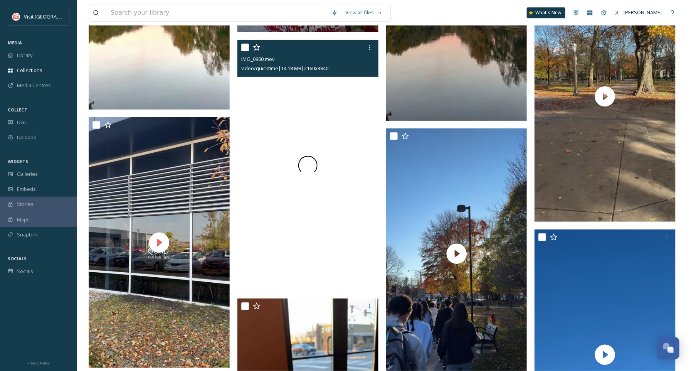
scroll to position [5068, 0]
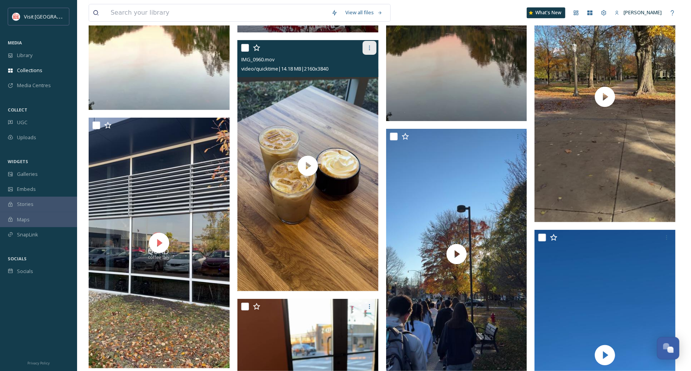
click at [370, 53] on div at bounding box center [370, 48] width 14 height 14
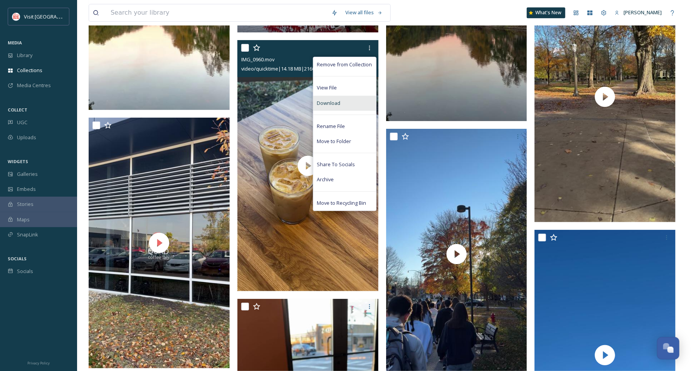
click at [350, 102] on div "Download" at bounding box center [344, 103] width 63 height 15
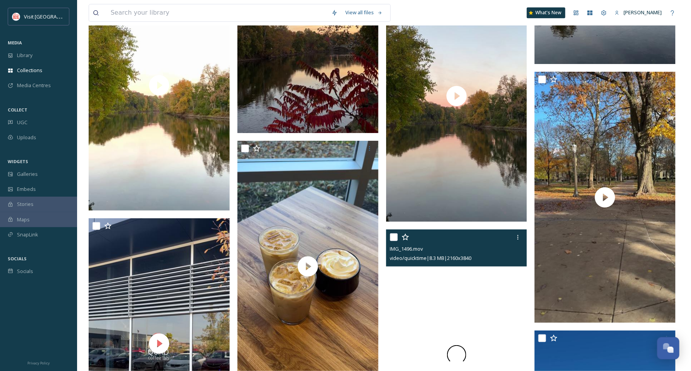
scroll to position [4956, 0]
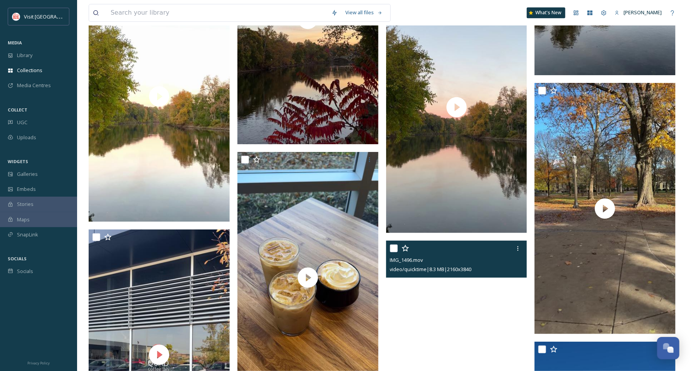
click at [686, 239] on div "View all files What's New [PERSON_NAME] Collections Share Add Files BYR F4 -202…" at bounding box center [384, 220] width 614 height 10353
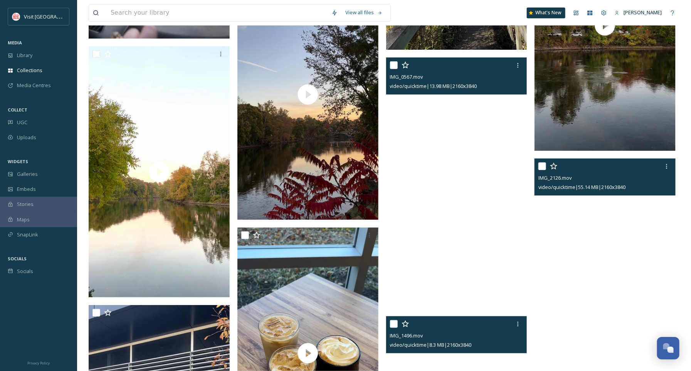
scroll to position [4881, 0]
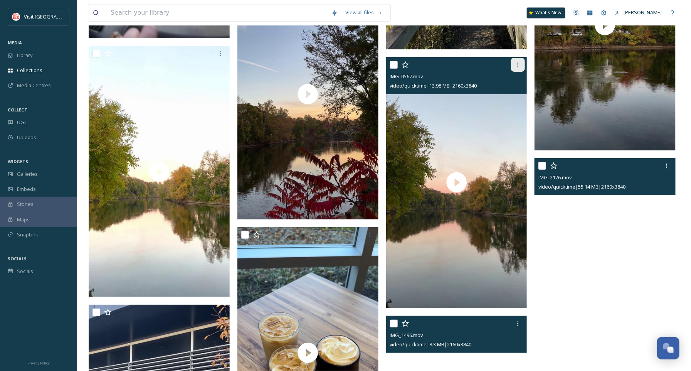
click at [515, 58] on div at bounding box center [518, 65] width 14 height 14
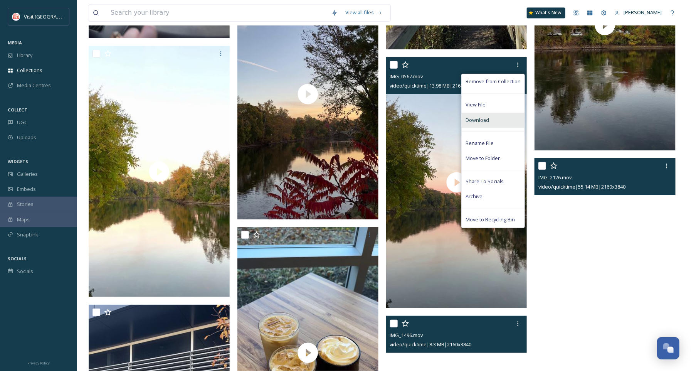
click at [497, 119] on div "Download" at bounding box center [493, 120] width 63 height 15
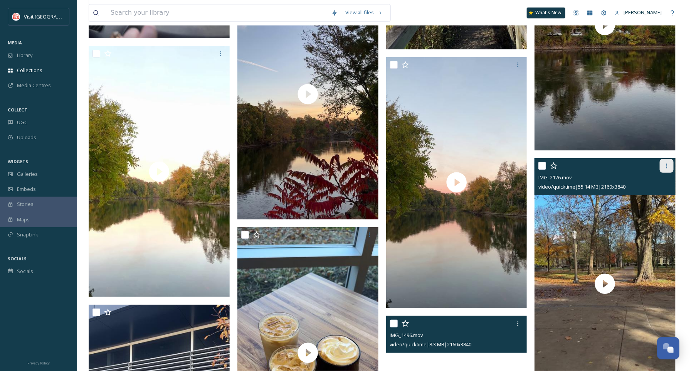
click at [668, 168] on icon at bounding box center [667, 166] width 6 height 6
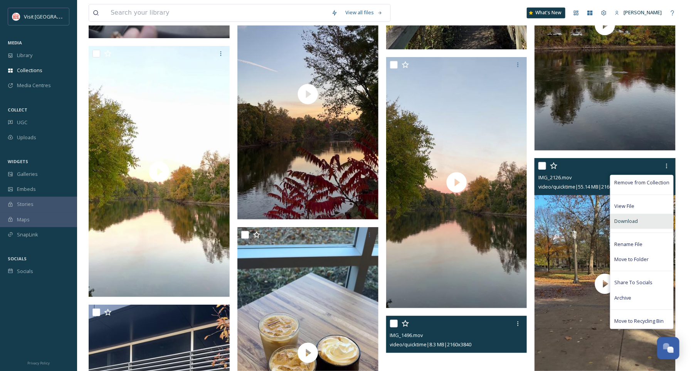
click at [612, 220] on div "Download" at bounding box center [641, 220] width 63 height 15
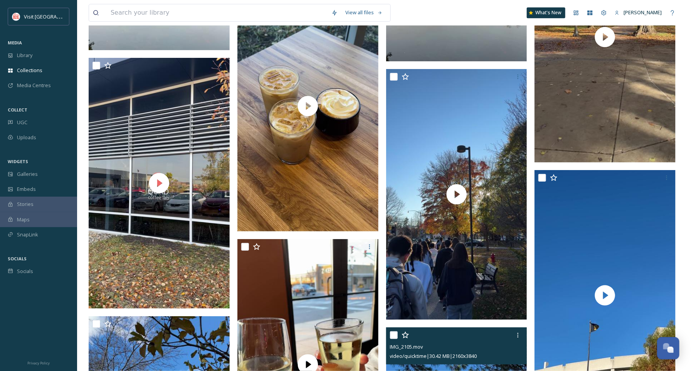
scroll to position [5120, 0]
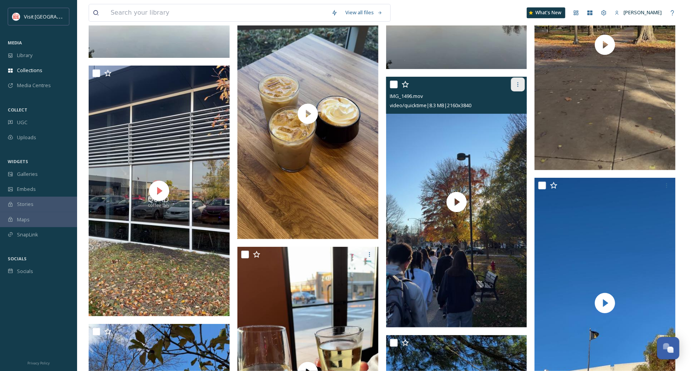
click at [518, 83] on icon at bounding box center [518, 84] width 6 height 6
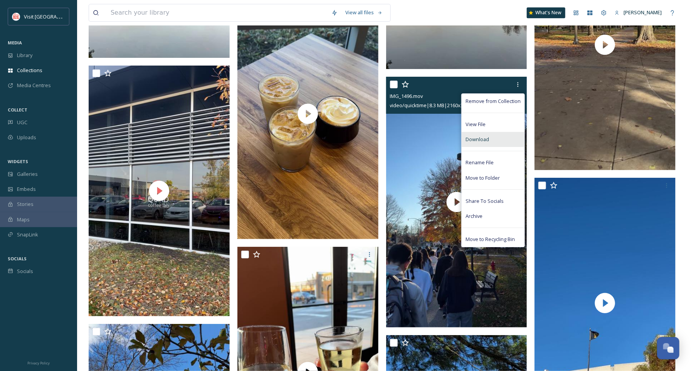
click at [489, 144] on div "Download" at bounding box center [493, 139] width 63 height 15
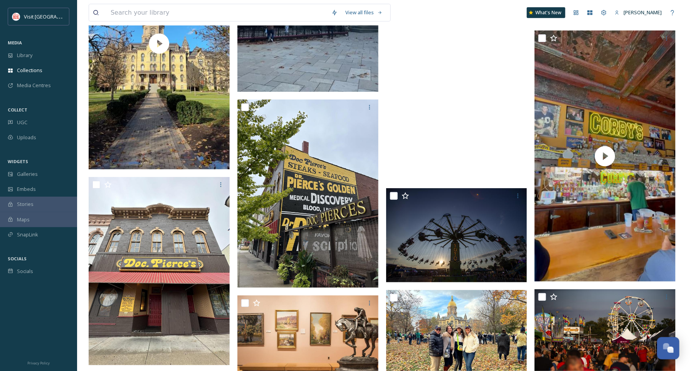
scroll to position [5784, 0]
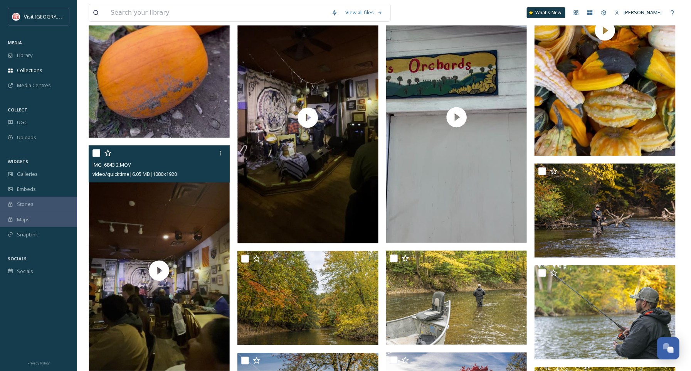
scroll to position [8105, 0]
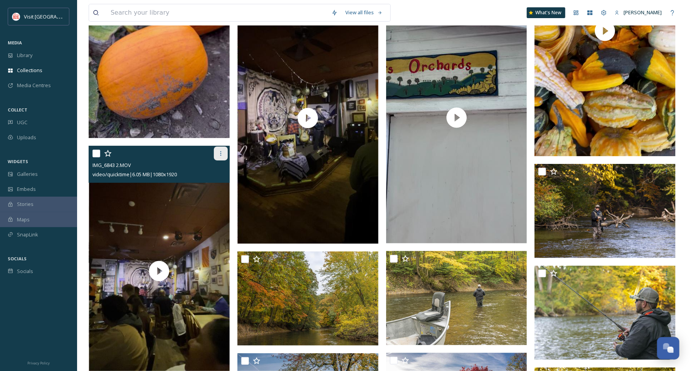
click at [222, 159] on div at bounding box center [221, 153] width 14 height 14
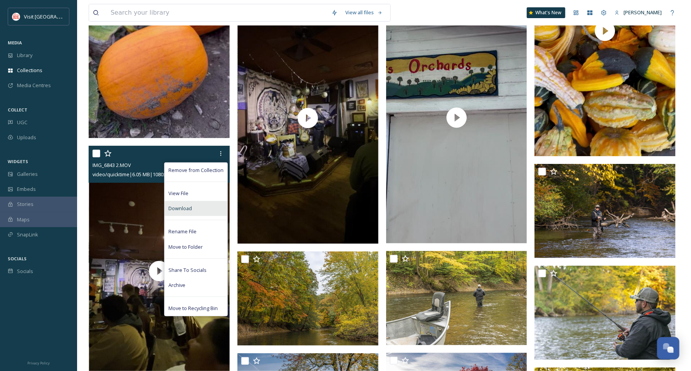
click at [197, 206] on div "Download" at bounding box center [196, 208] width 63 height 15
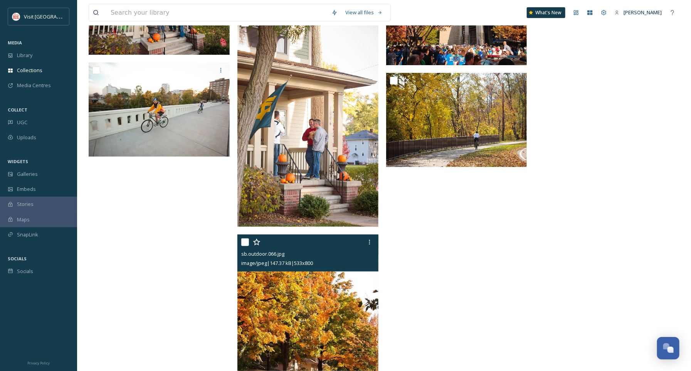
scroll to position [9982, 0]
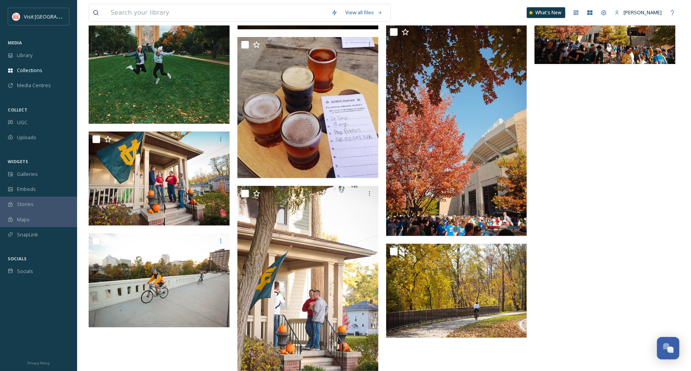
scroll to position [9733, 0]
click at [26, 58] on span "Library" at bounding box center [24, 55] width 15 height 7
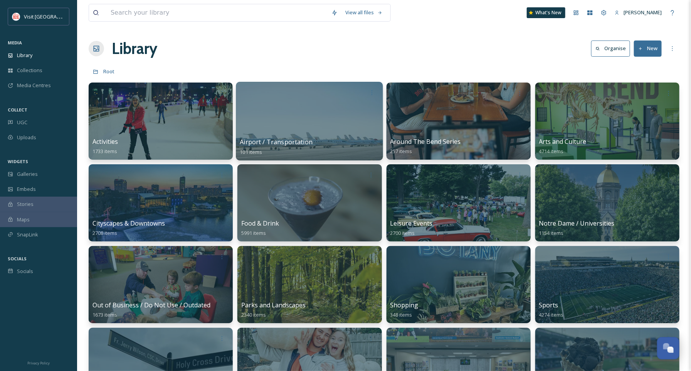
click at [298, 116] on div at bounding box center [309, 121] width 147 height 79
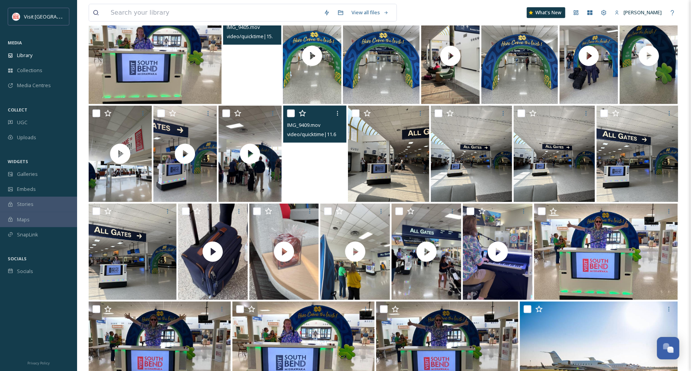
scroll to position [267, 0]
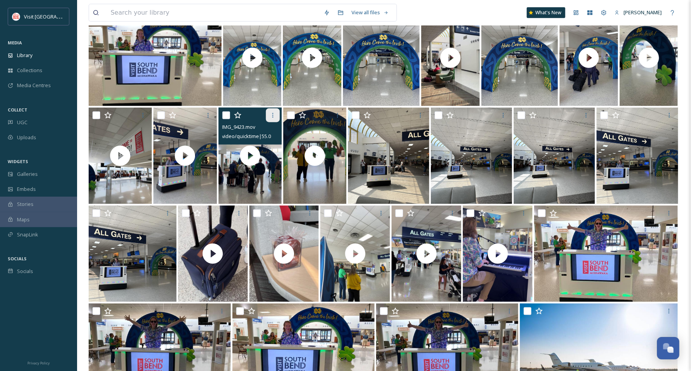
click at [275, 112] on icon at bounding box center [273, 115] width 6 height 6
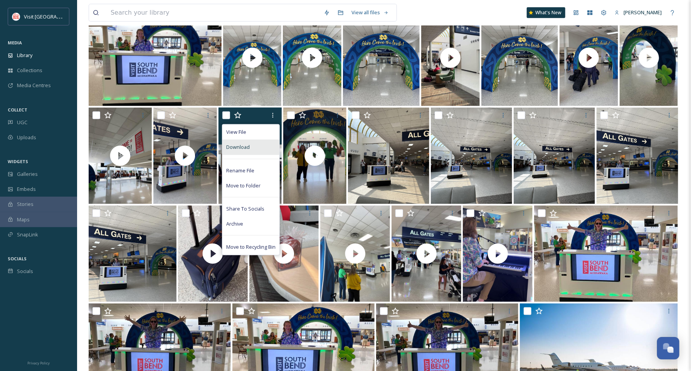
click at [262, 146] on div "Download" at bounding box center [250, 146] width 57 height 15
